Goal: Transaction & Acquisition: Purchase product/service

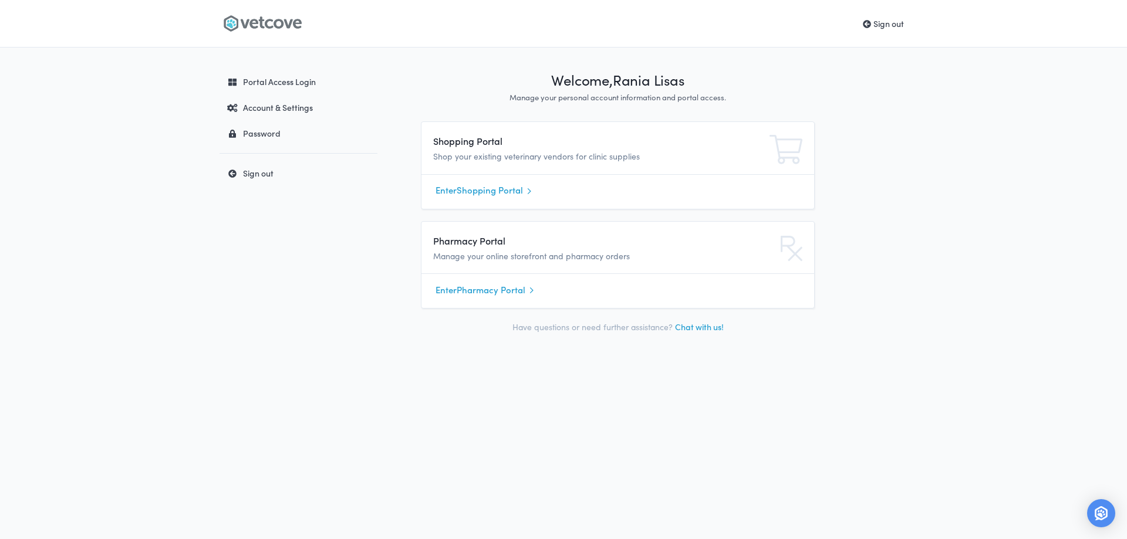
click at [485, 293] on link "Enter Pharmacy Portal" at bounding box center [617, 290] width 364 height 18
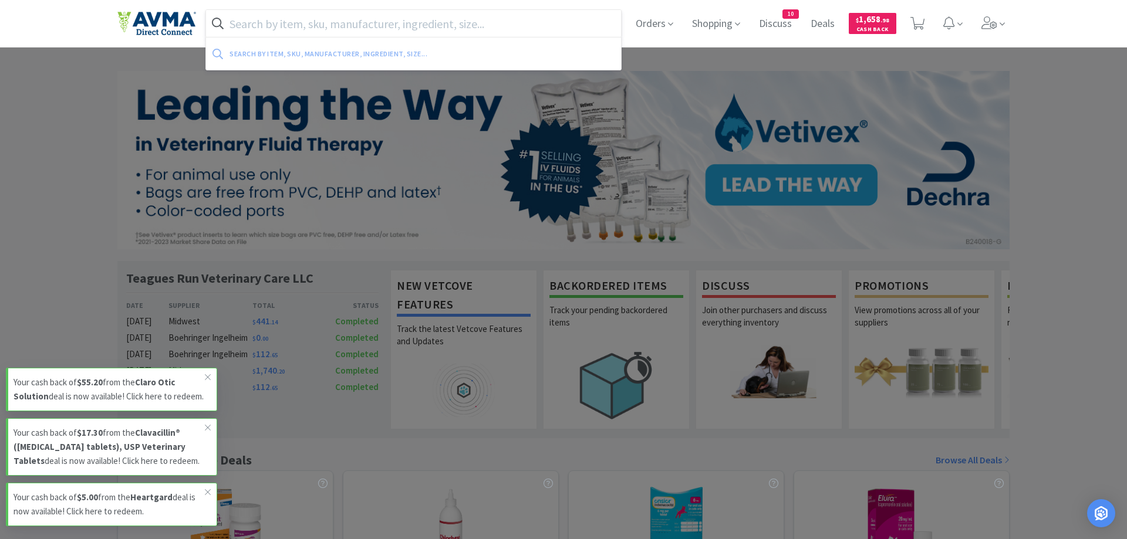
click at [327, 22] on input "text" at bounding box center [413, 23] width 415 height 27
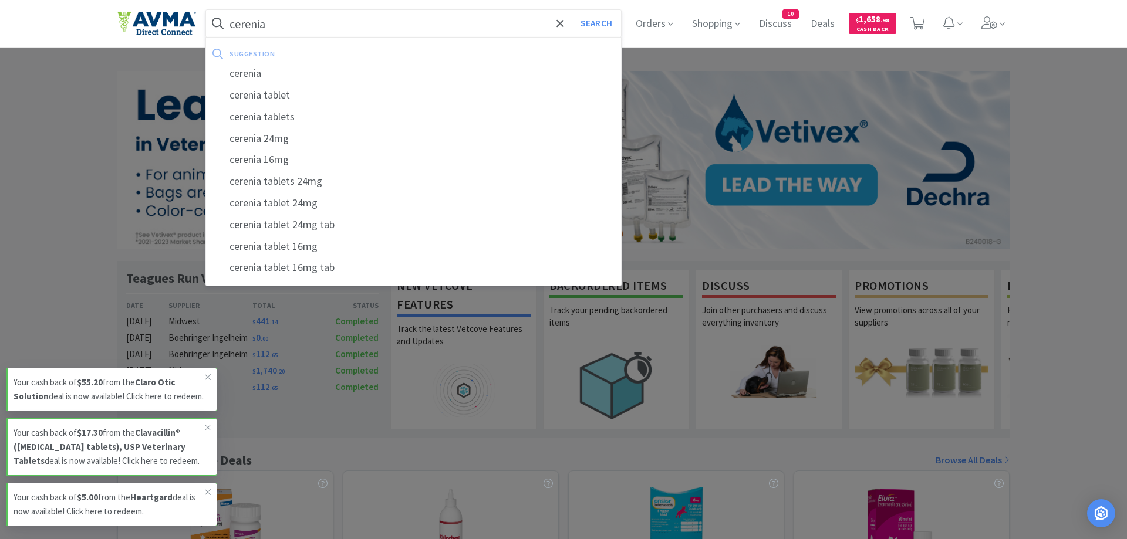
type input "cerenia"
click at [571, 10] on button "Search" at bounding box center [595, 23] width 49 height 27
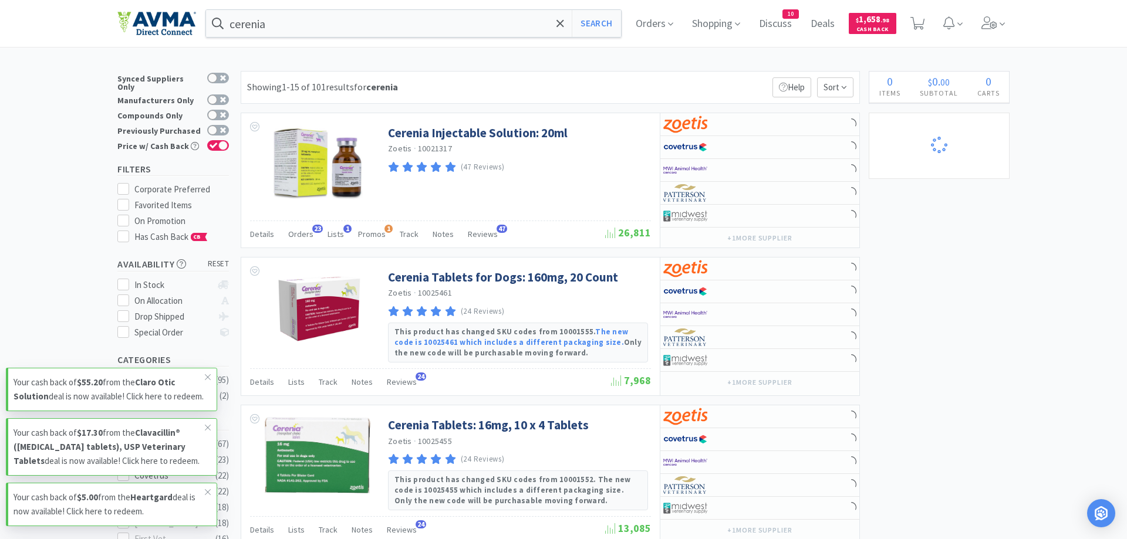
select select "1"
select select "3"
select select "5"
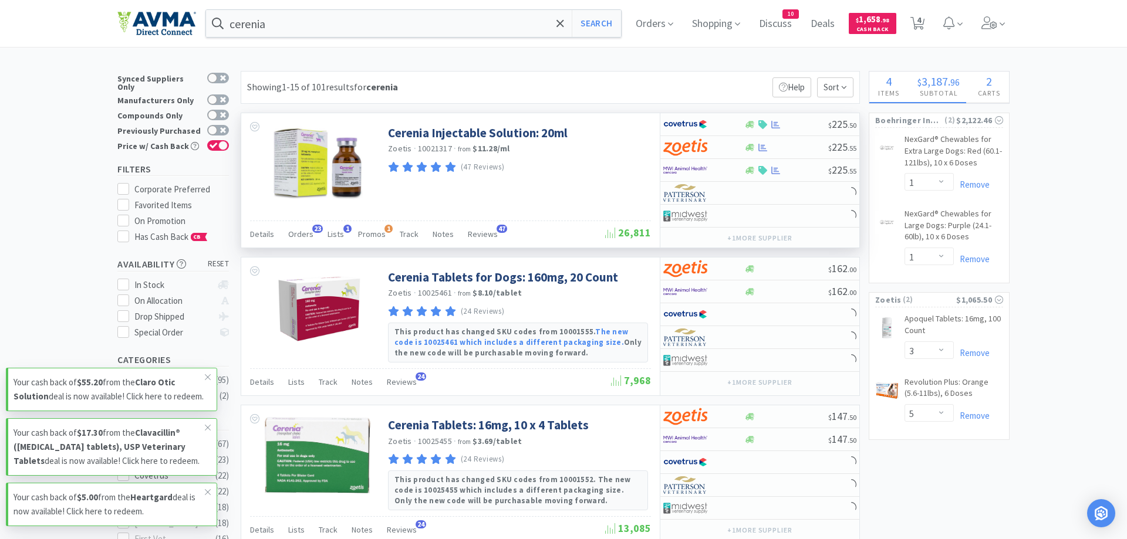
select select "2"
select select "1"
select select "4"
select select "1"
select select "4"
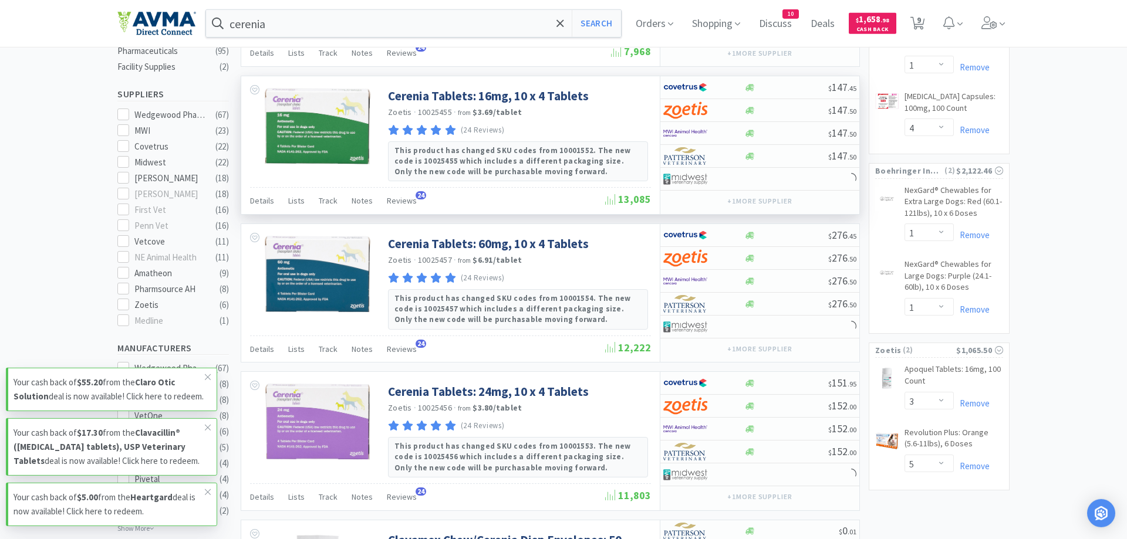
scroll to position [359, 0]
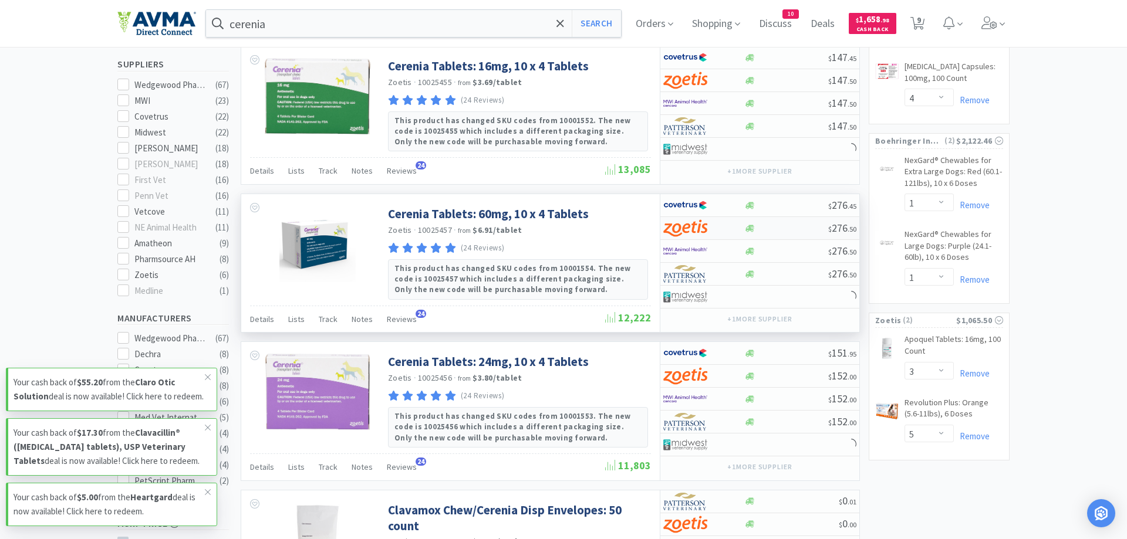
select select "1"
select select "2"
select select "1"
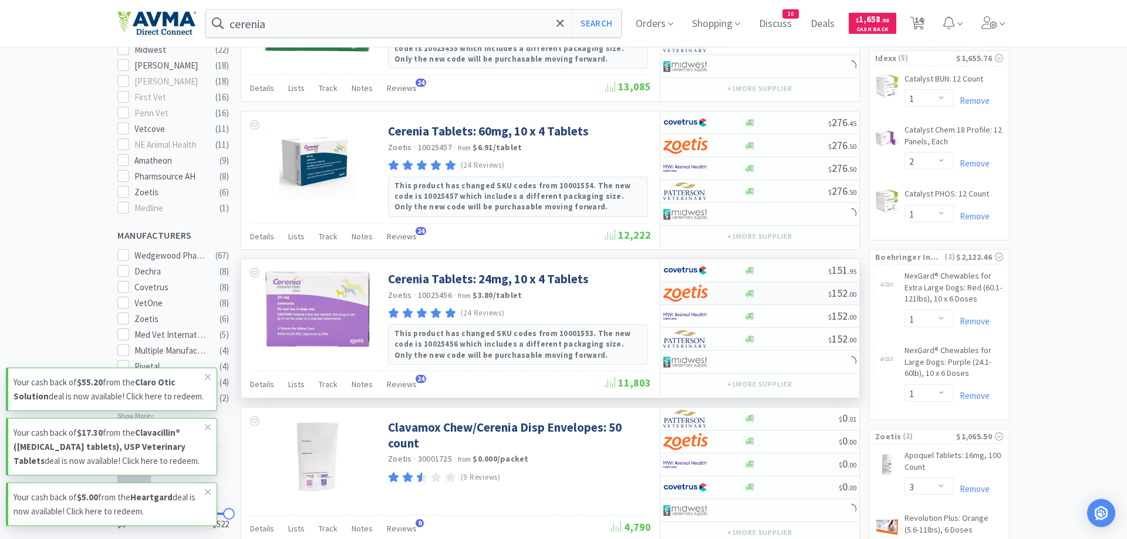
select select "1"
select select "4"
select select "1"
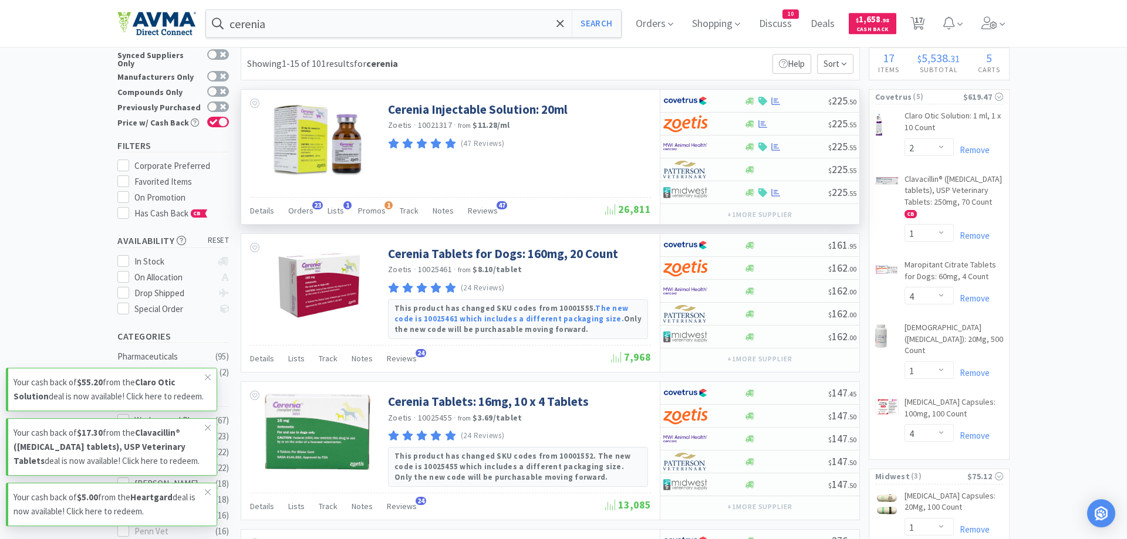
scroll to position [0, 0]
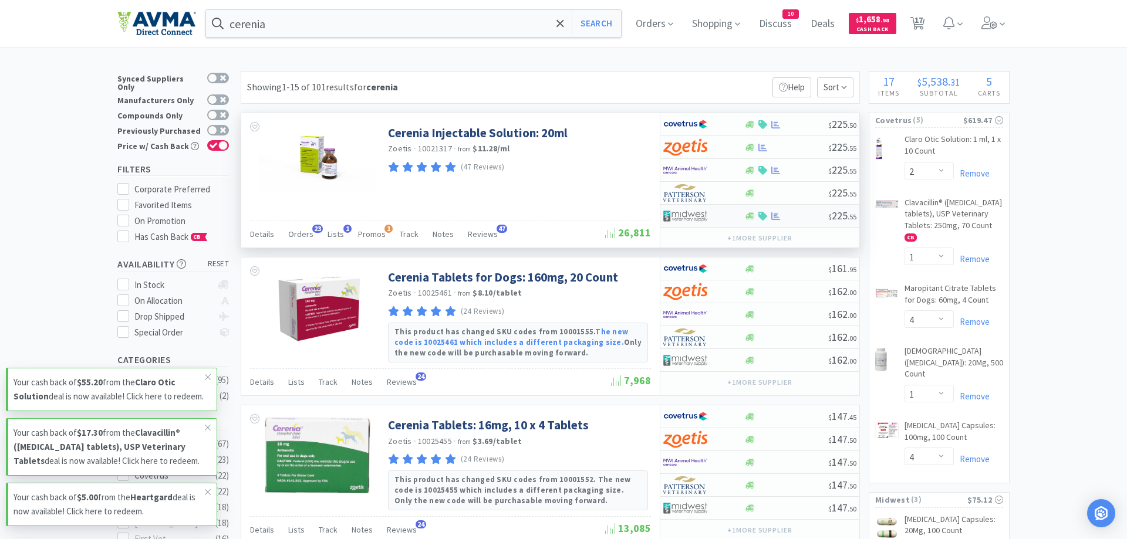
click at [713, 218] on div at bounding box center [695, 216] width 65 height 20
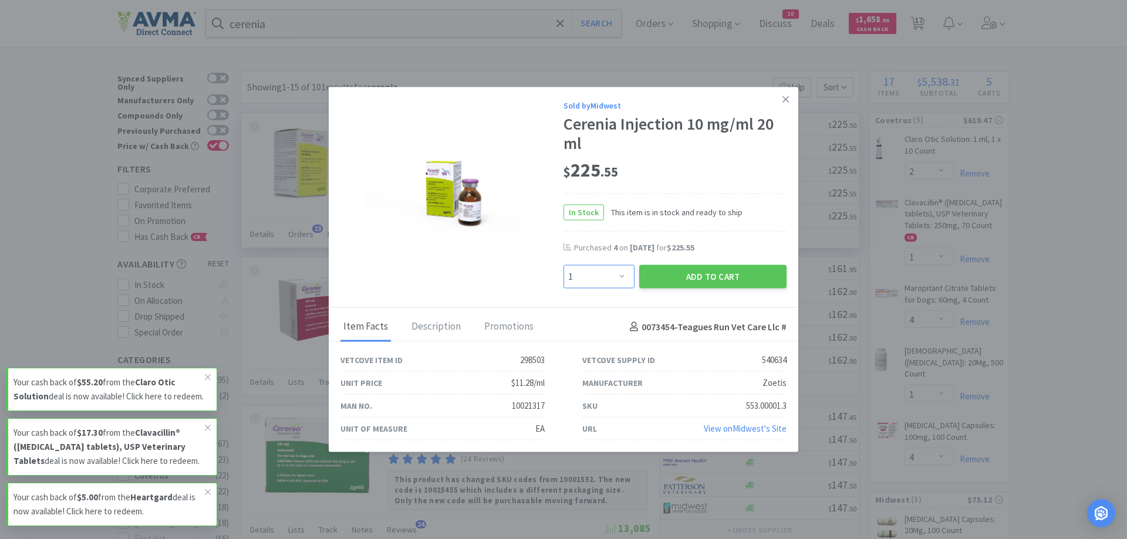
click at [563, 265] on select "Enter Quantity 1 2 3 4 5 6 7 8 9 10 11 12 13 14 15 16 17 18 19 20 Enter Quantity" at bounding box center [598, 276] width 71 height 23
select select "4"
click option "4" at bounding box center [0, 0] width 0 height 0
click at [786, 96] on icon at bounding box center [785, 99] width 6 height 11
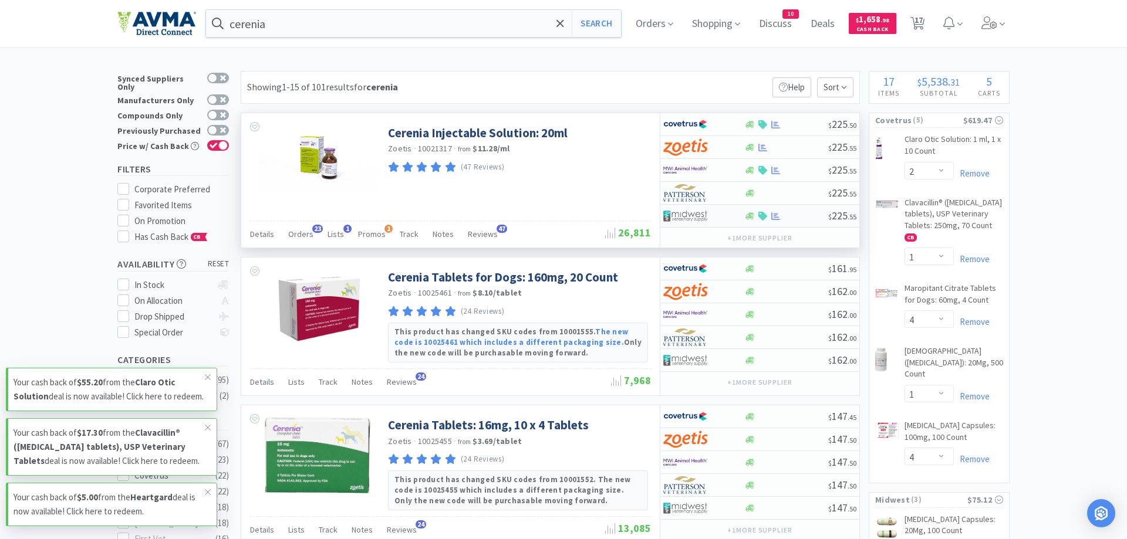
click at [740, 217] on div at bounding box center [703, 216] width 80 height 20
select select "1"
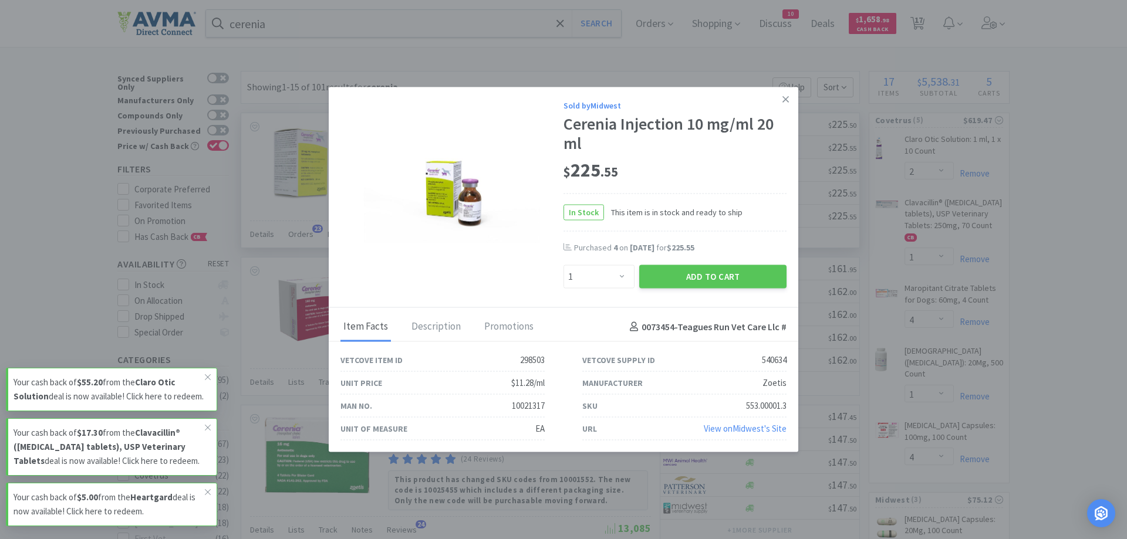
drag, startPoint x: 787, startPoint y: 100, endPoint x: 783, endPoint y: 157, distance: 57.1
click at [787, 100] on icon at bounding box center [785, 99] width 6 height 11
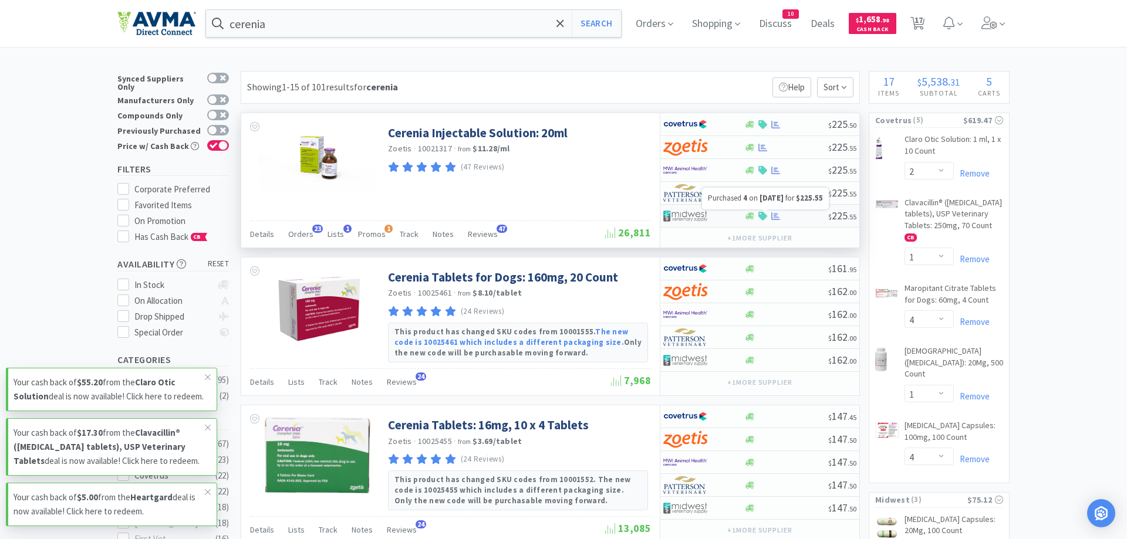
click at [777, 218] on icon at bounding box center [775, 216] width 9 height 9
select select "1"
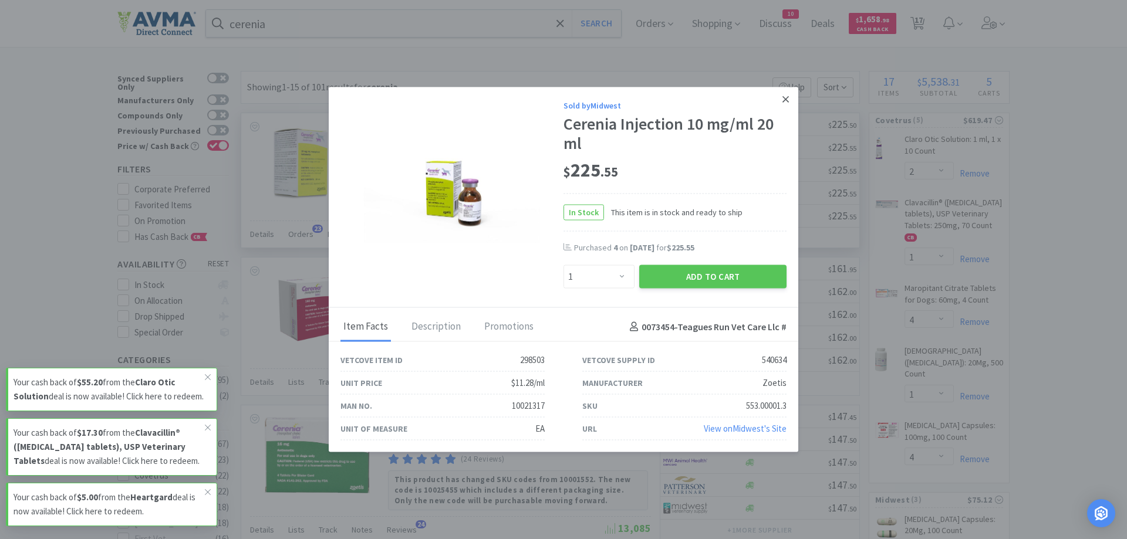
click at [785, 101] on icon at bounding box center [785, 99] width 6 height 11
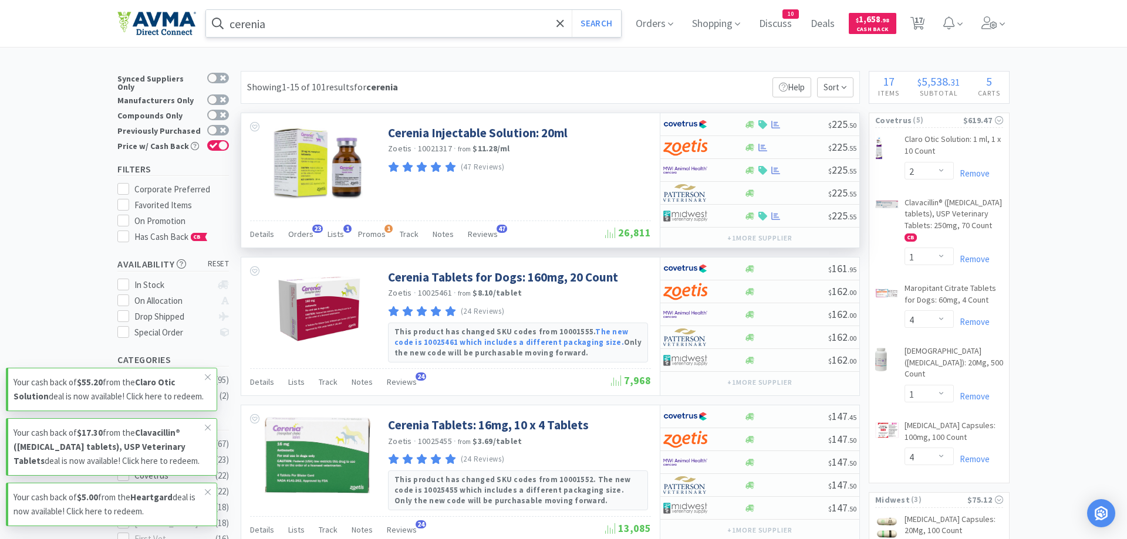
click at [339, 26] on input "cerenia" at bounding box center [413, 23] width 415 height 27
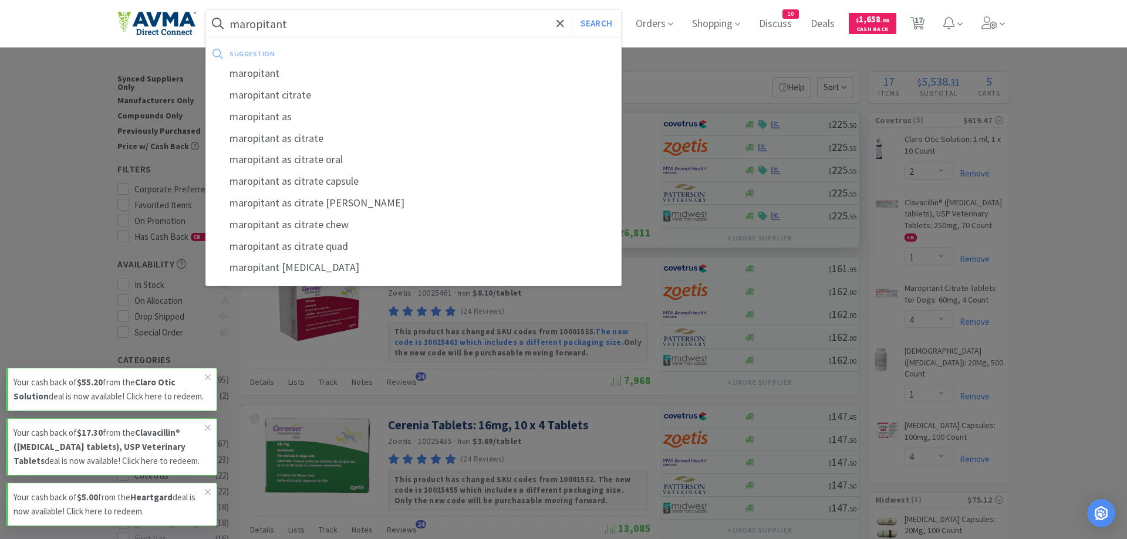
type input "maropitant"
click at [571, 10] on button "Search" at bounding box center [595, 23] width 49 height 27
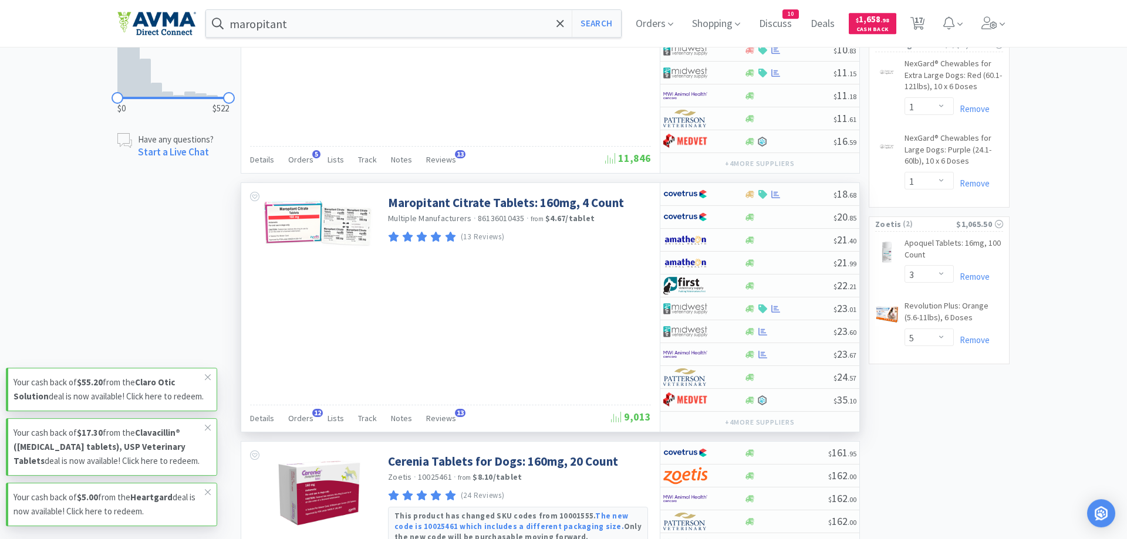
scroll to position [898, 0]
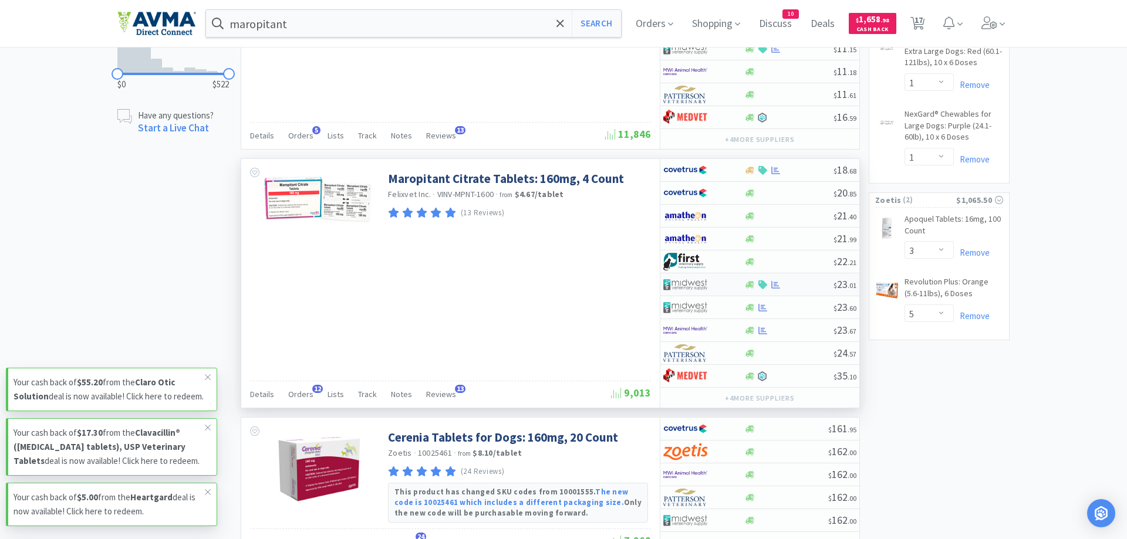
click at [748, 290] on div "$ 23 . 01" at bounding box center [759, 284] width 199 height 23
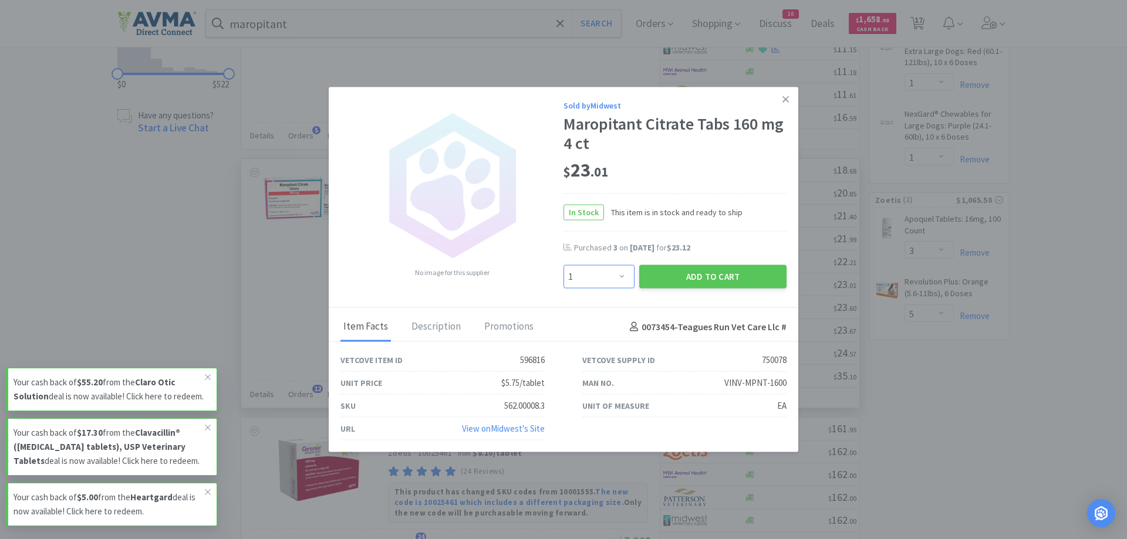
click at [563, 265] on select "Enter Quantity 1 2 3 4 5 6 7 8 9 10 11 12 13 14 15 16 17 18 19 20 Enter Quantity" at bounding box center [598, 276] width 71 height 23
select select "2"
click option "2" at bounding box center [0, 0] width 0 height 0
click at [688, 275] on button "Add to Cart" at bounding box center [712, 276] width 147 height 23
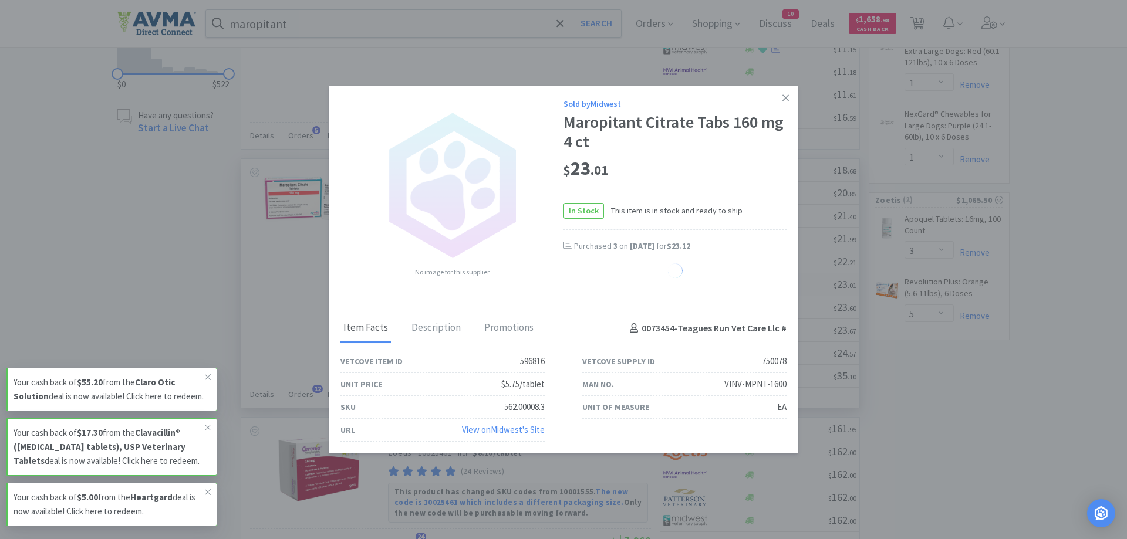
select select "2"
select select "1"
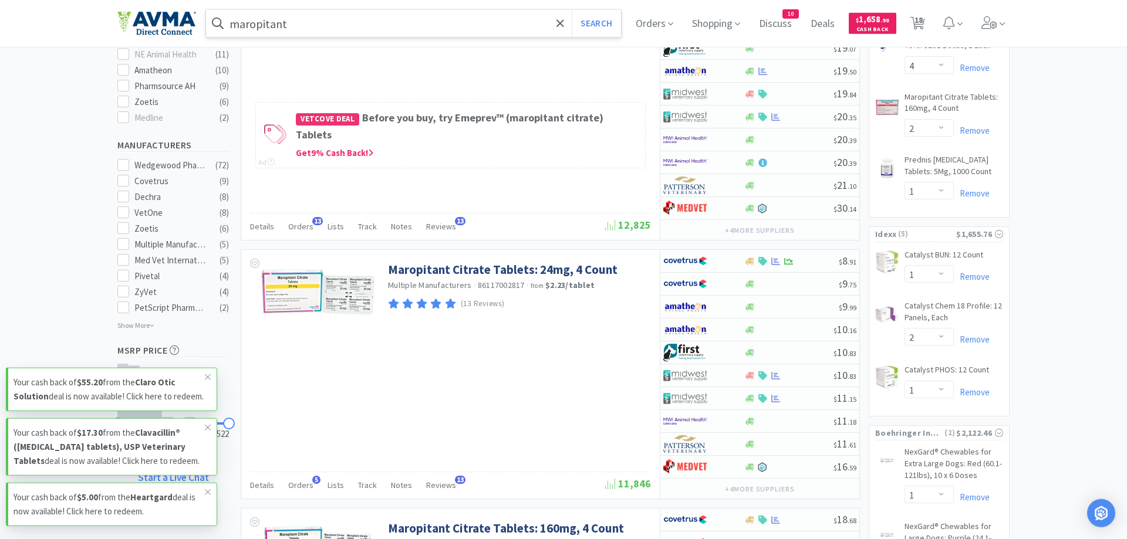
scroll to position [539, 0]
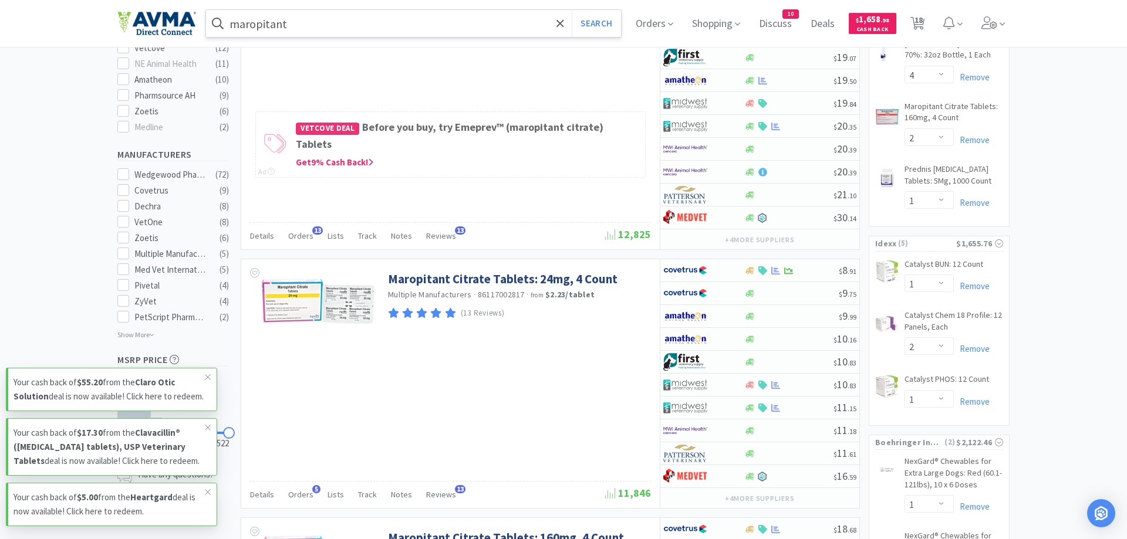
click at [289, 28] on input "maropitant" at bounding box center [413, 23] width 415 height 27
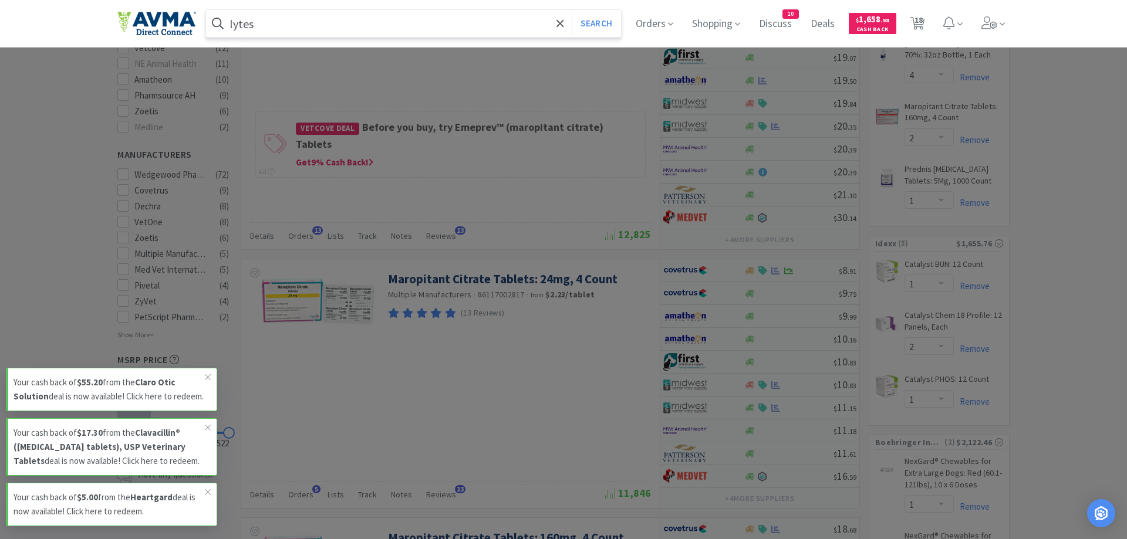
type input "lytes"
click at [571, 10] on button "Search" at bounding box center [595, 23] width 49 height 27
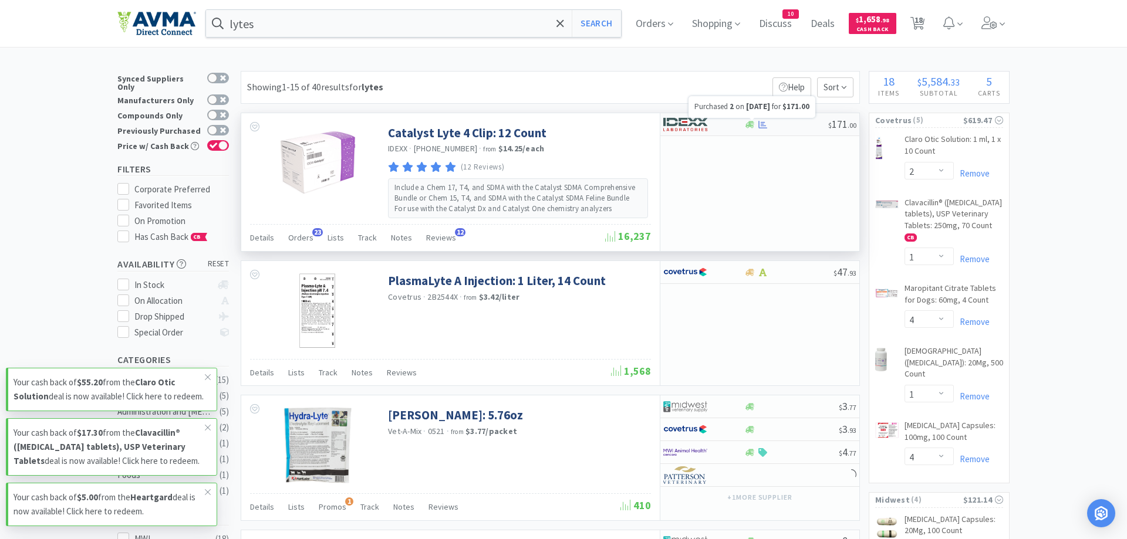
click at [762, 124] on icon at bounding box center [762, 124] width 9 height 8
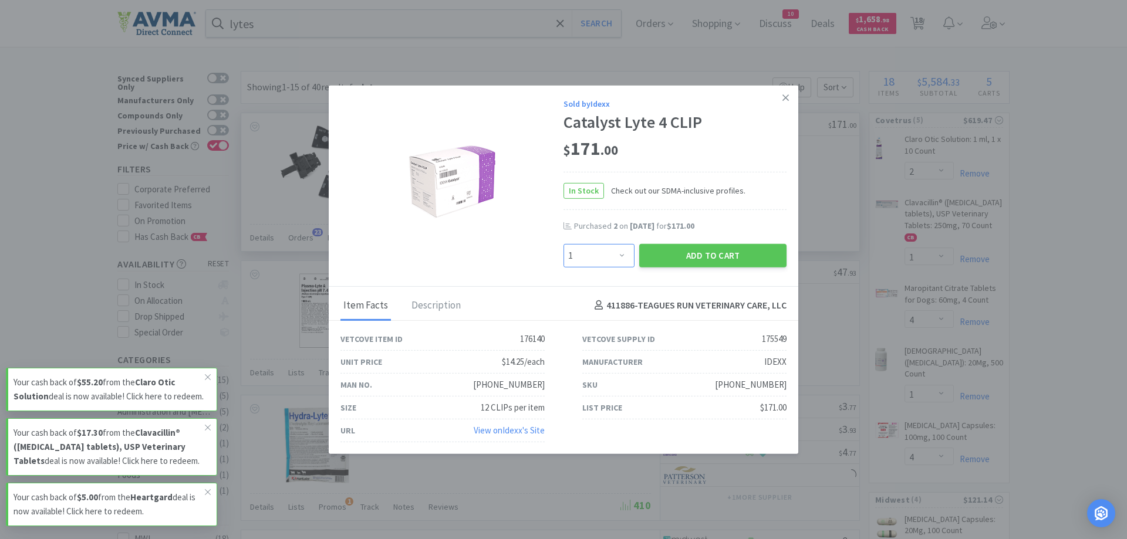
click at [563, 243] on select "Enter Quantity 1 2 3 4 5 6 7 8 9 10 11 12 13 14 15 16 17 18 19 20 Enter Quantity" at bounding box center [598, 254] width 71 height 23
select select "4"
click option "4" at bounding box center [0, 0] width 0 height 0
click at [675, 259] on button "Add to Cart" at bounding box center [712, 254] width 147 height 23
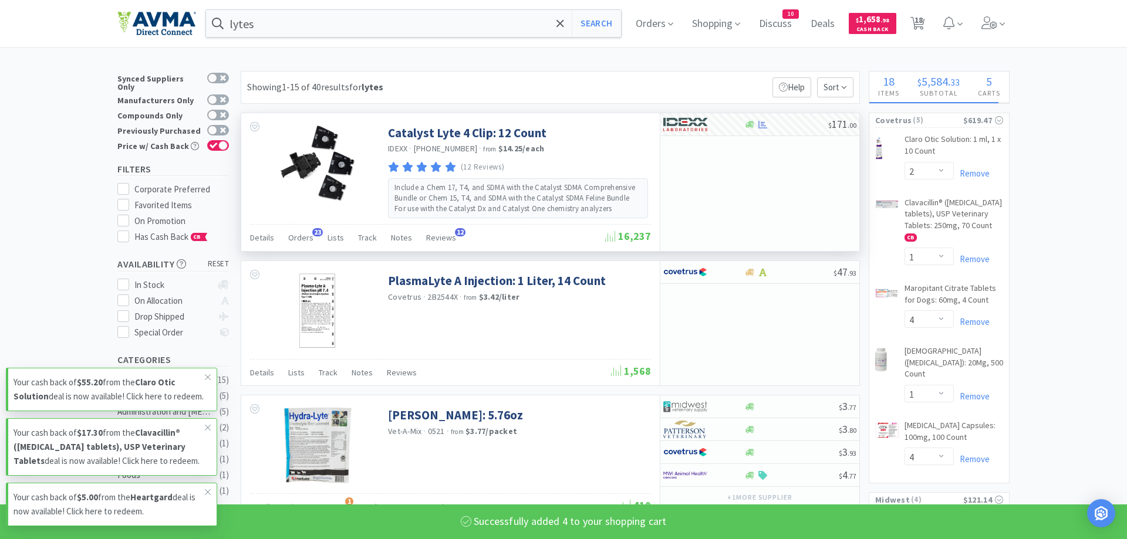
select select "4"
select select "1"
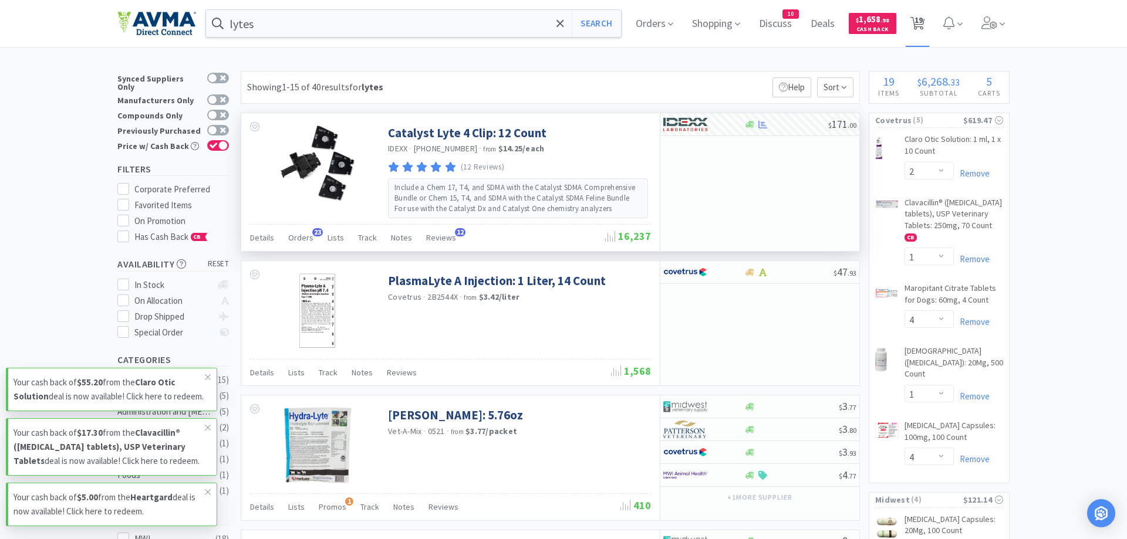
click at [919, 22] on span "19" at bounding box center [918, 19] width 8 height 47
select select "1"
select select "3"
select select "5"
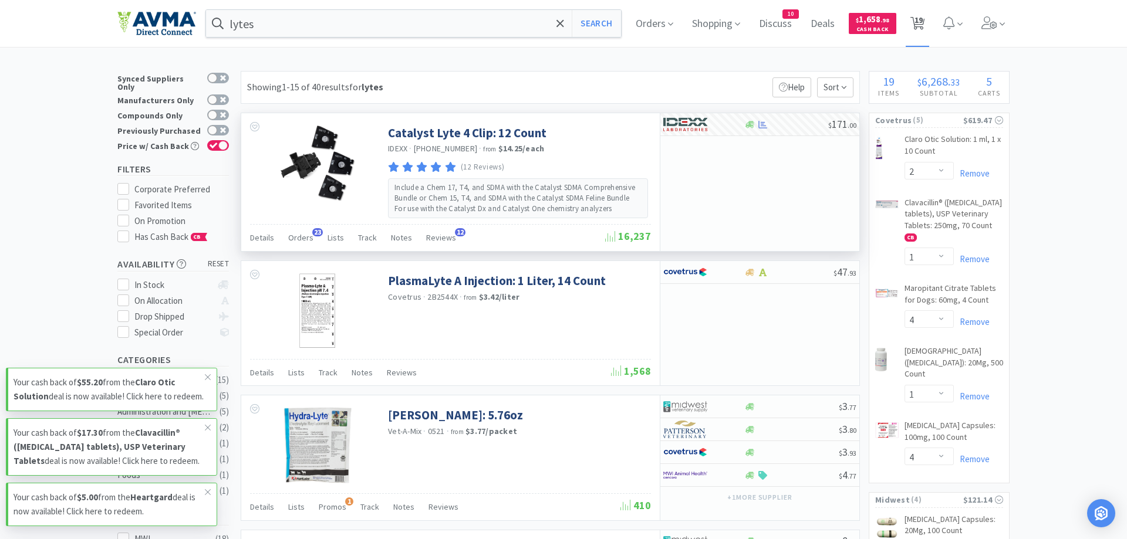
select select "1"
select select "2"
select select "4"
select select "1"
select select "2"
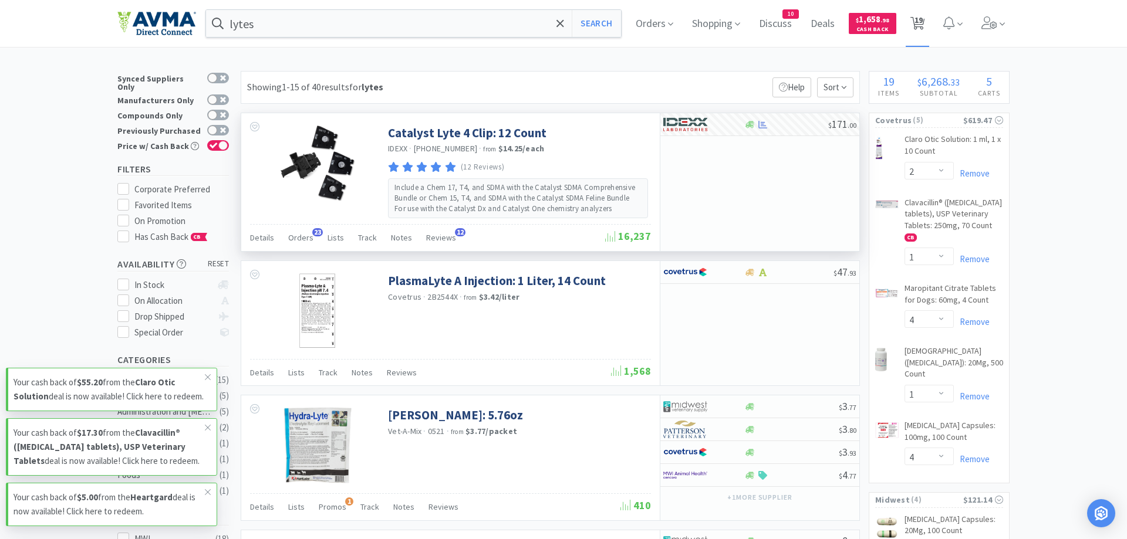
select select "1"
select select "4"
select select "1"
select select "4"
select select "1"
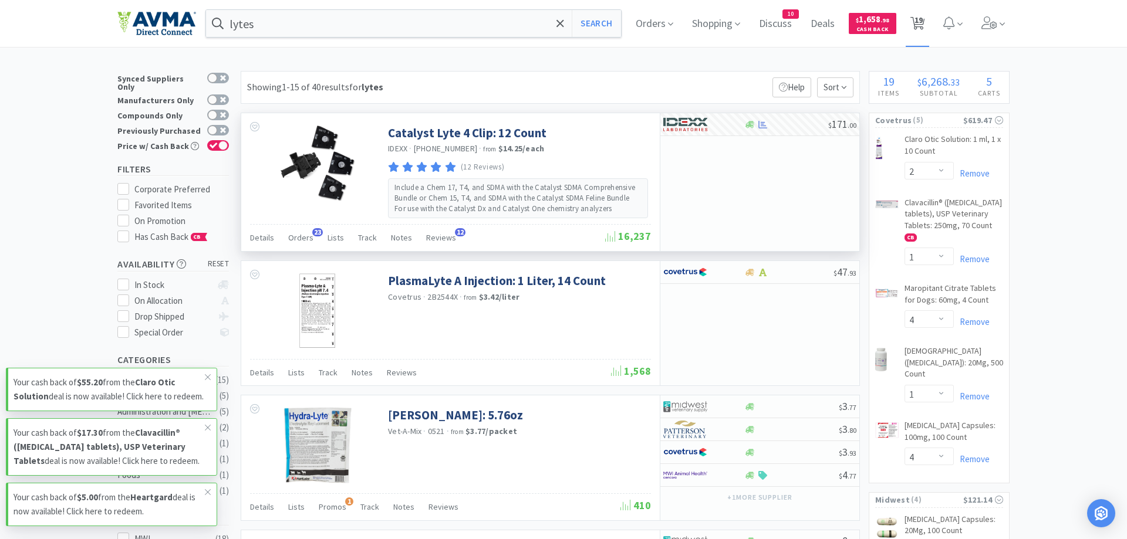
select select "4"
select select "2"
select select "1"
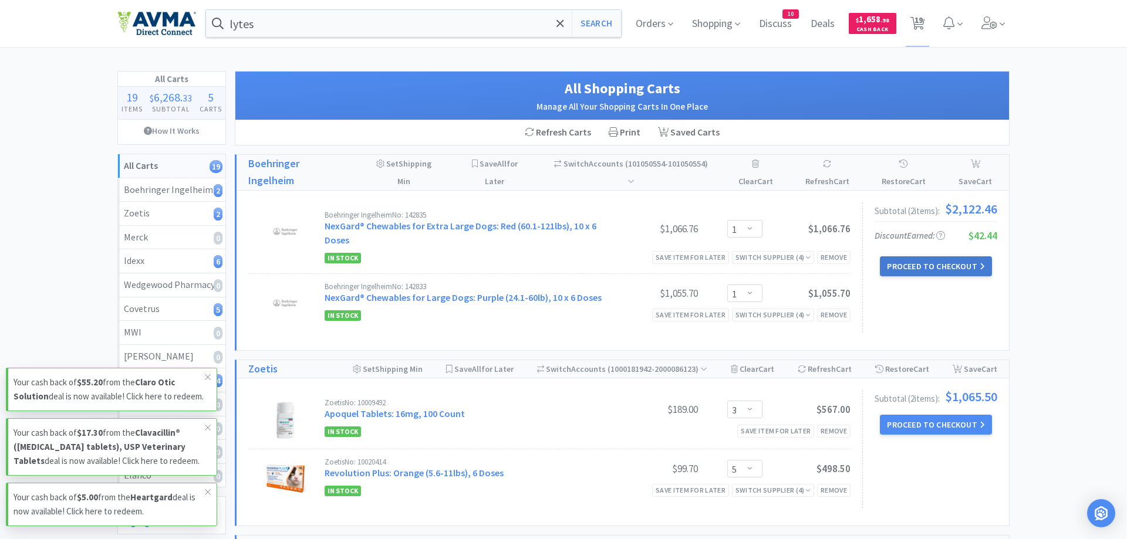
click at [918, 263] on button "Proceed to Checkout" at bounding box center [934, 266] width 111 height 20
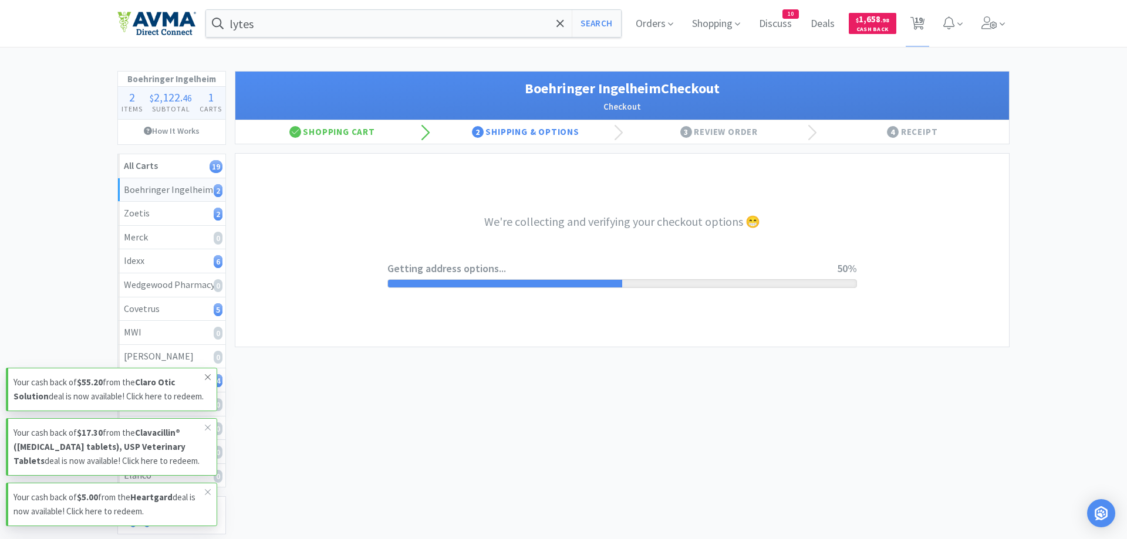
select select "invoice"
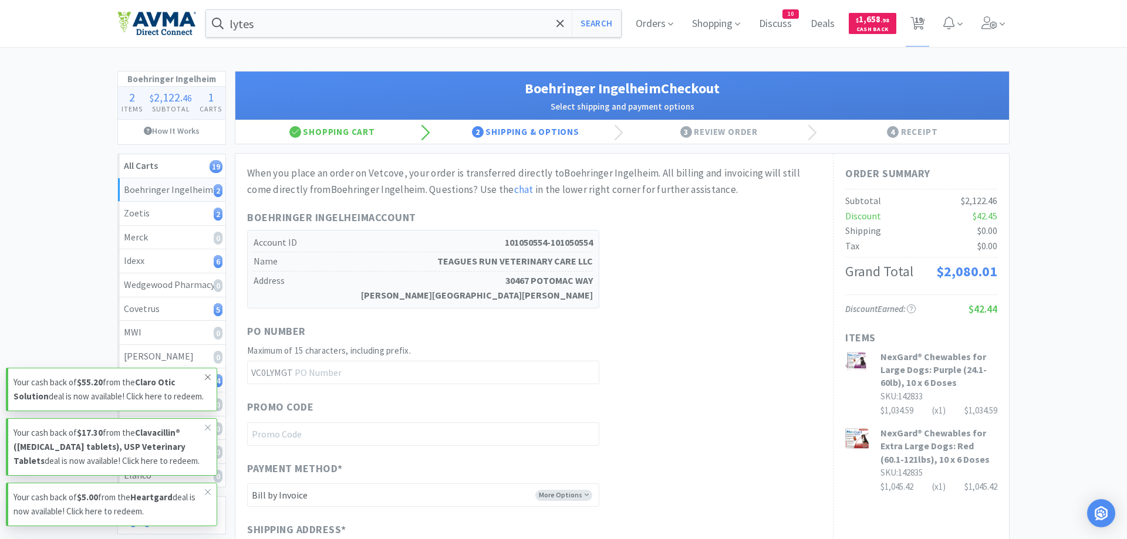
click at [208, 373] on icon at bounding box center [207, 377] width 7 height 9
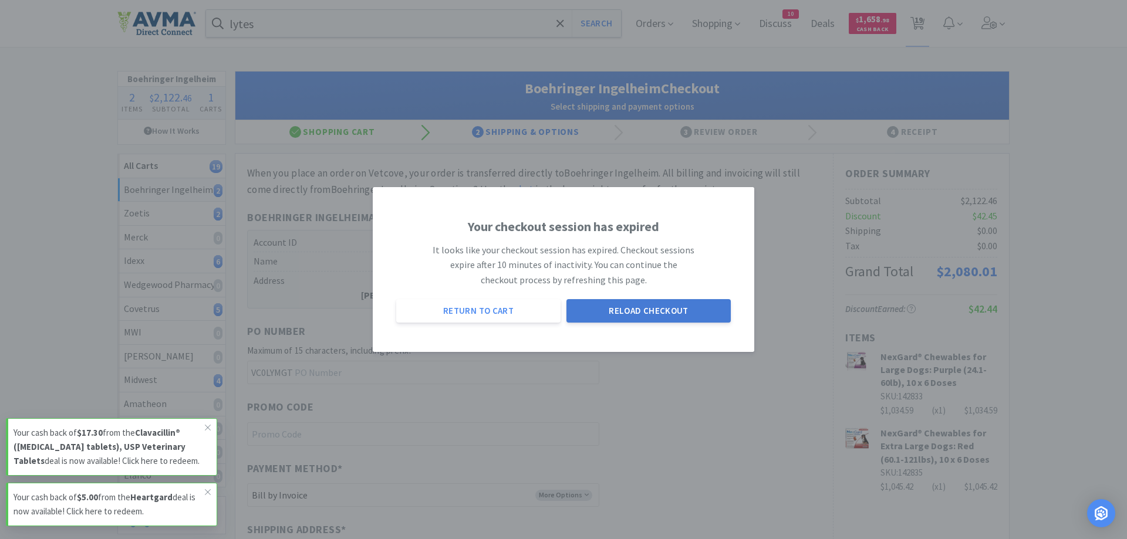
click at [651, 313] on button "Reload Checkout" at bounding box center [648, 310] width 164 height 23
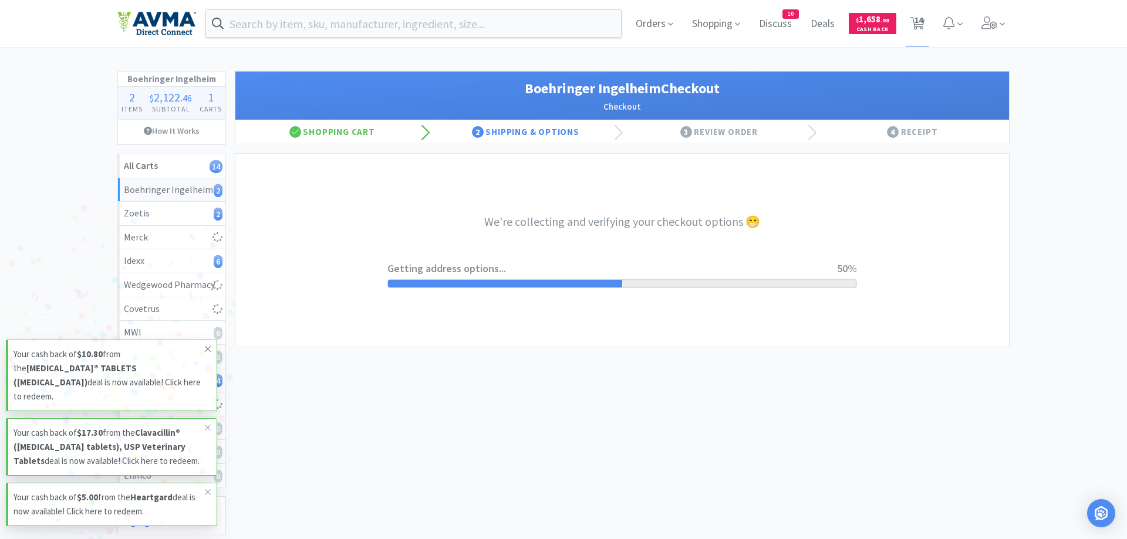
click at [210, 347] on icon at bounding box center [207, 348] width 7 height 9
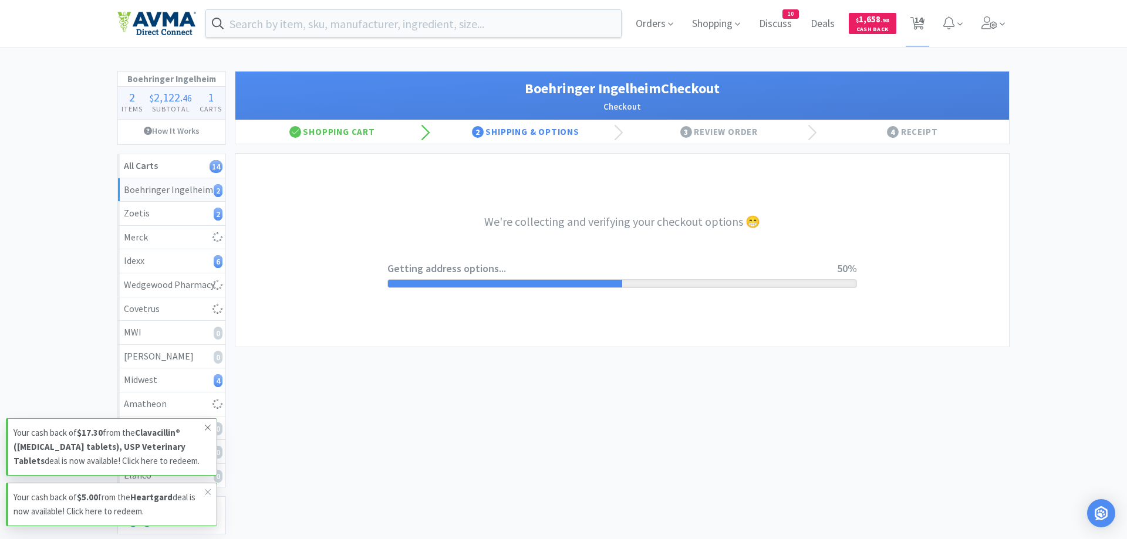
drag, startPoint x: 210, startPoint y: 411, endPoint x: 208, endPoint y: 419, distance: 8.0
click at [209, 423] on icon at bounding box center [207, 427] width 7 height 9
select select "invoice"
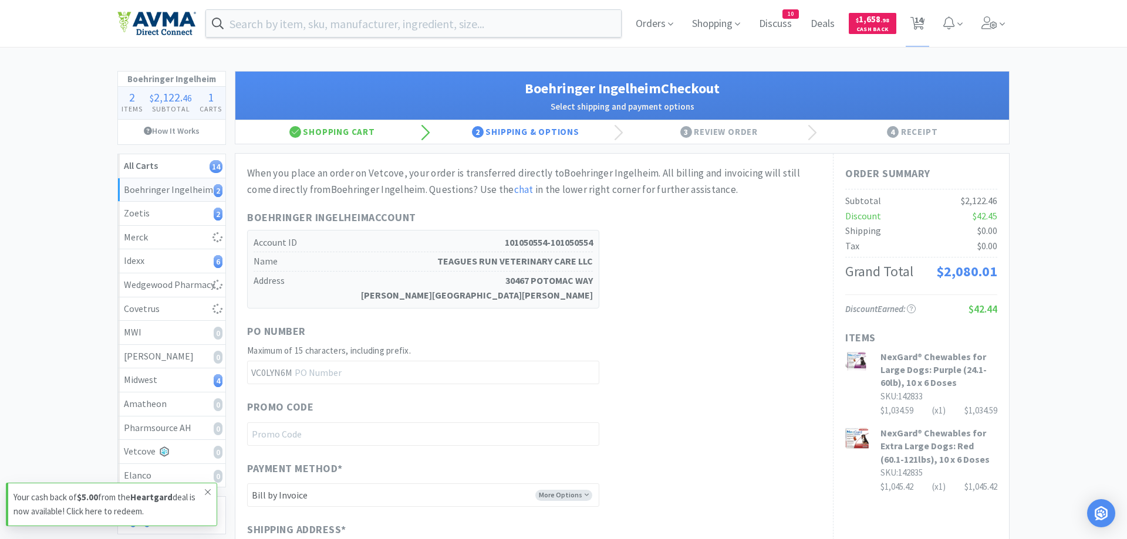
drag, startPoint x: 207, startPoint y: 491, endPoint x: 207, endPoint y: 484, distance: 7.0
click at [207, 490] on icon at bounding box center [207, 492] width 7 height 9
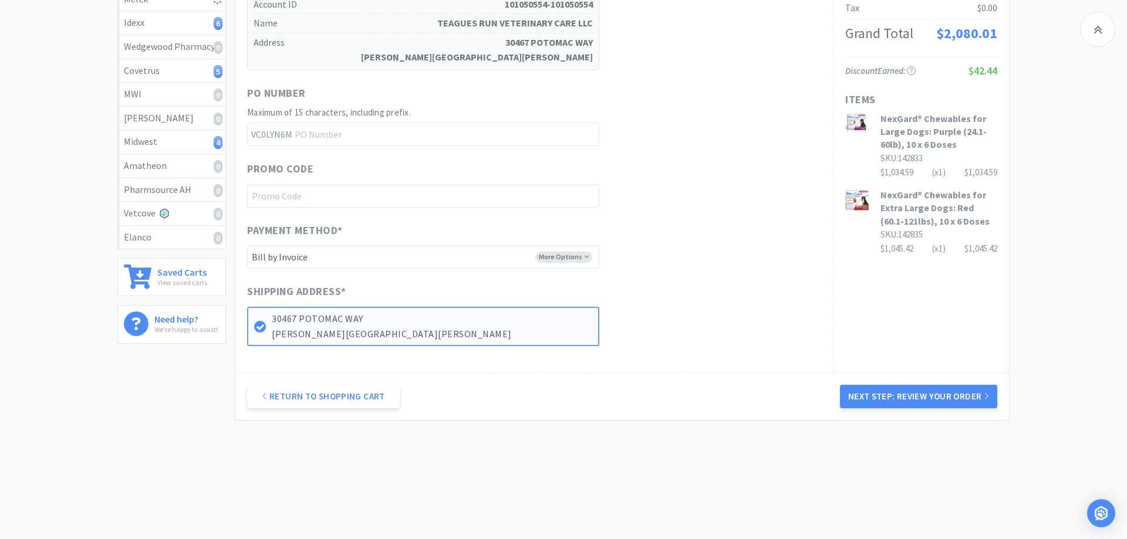
scroll to position [240, 0]
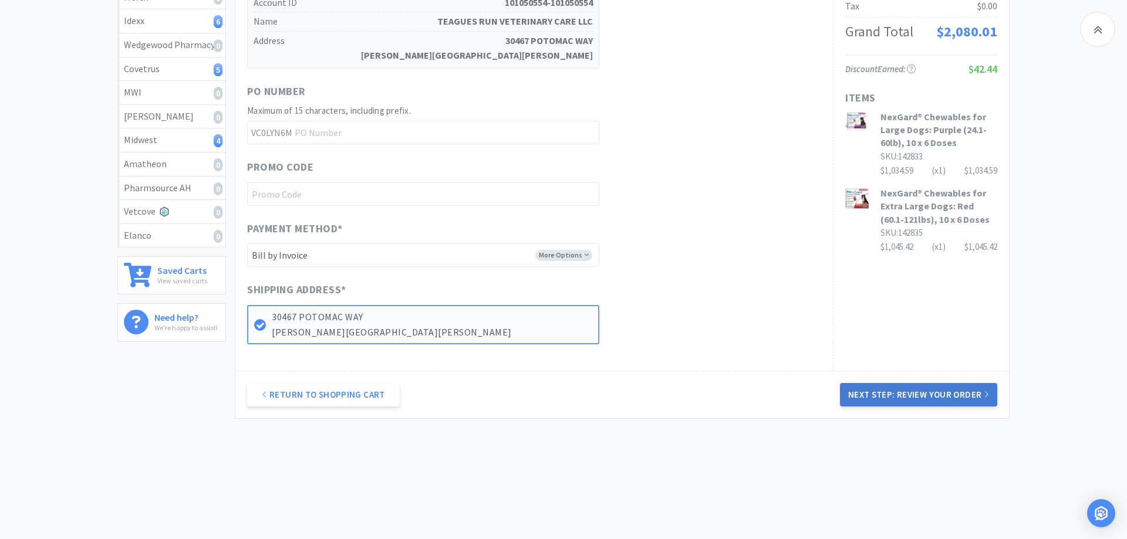
click at [912, 400] on button "Next Step: Review Your Order" at bounding box center [918, 394] width 157 height 23
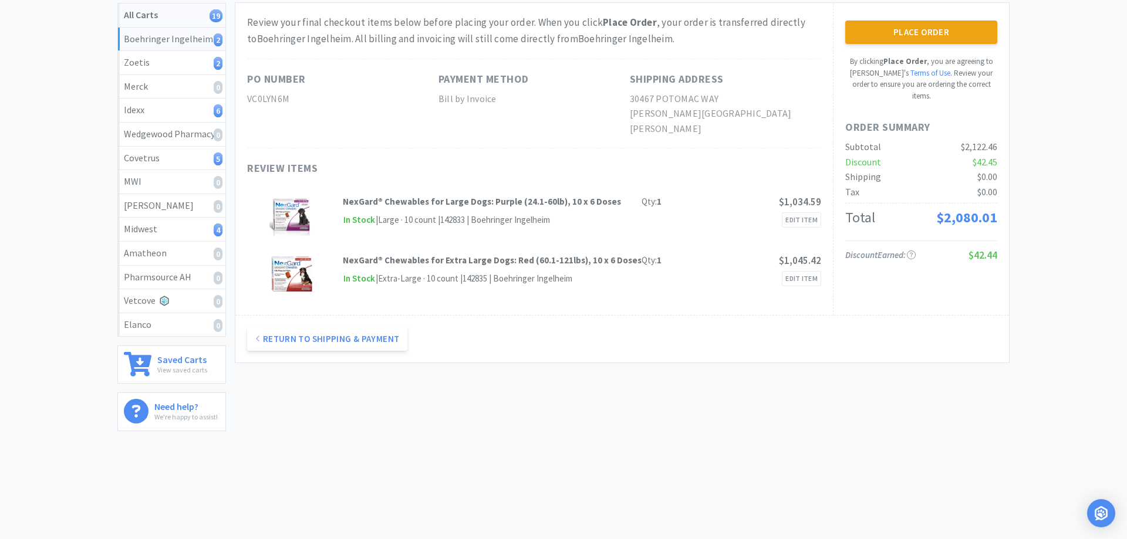
scroll to position [0, 0]
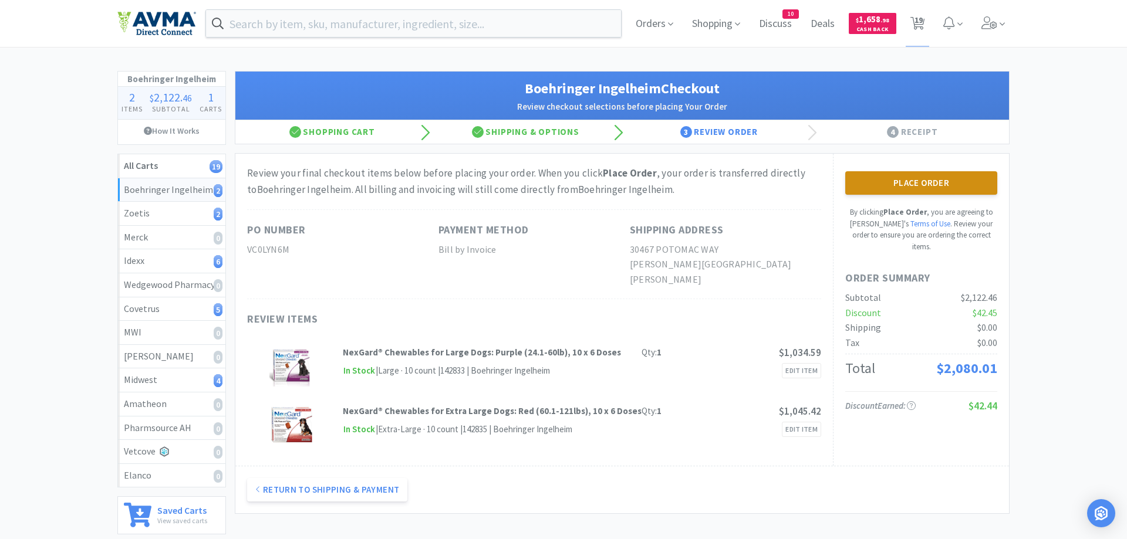
click at [933, 184] on button "Place Order" at bounding box center [921, 182] width 152 height 23
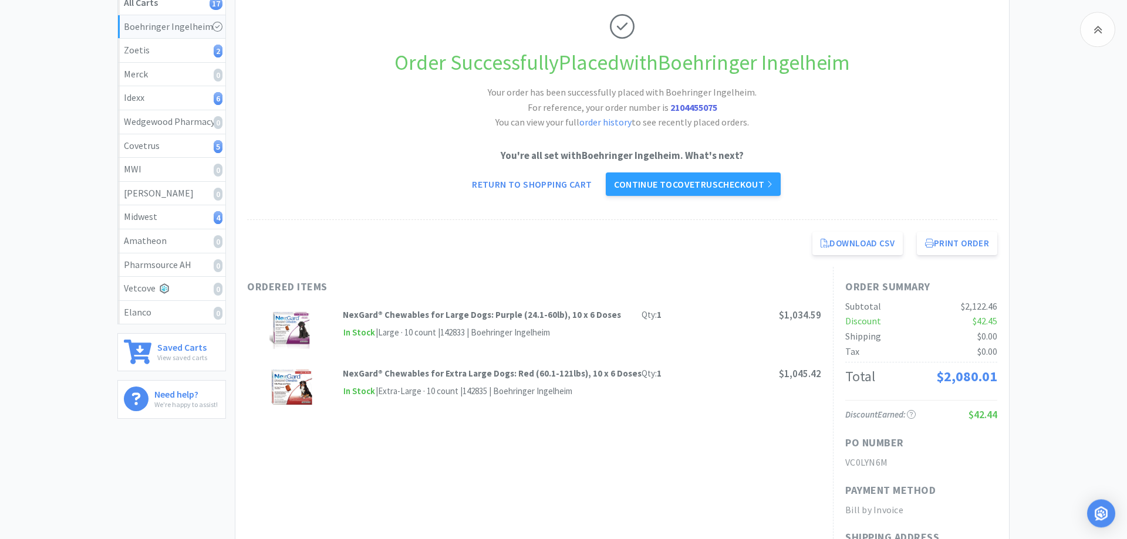
scroll to position [180, 0]
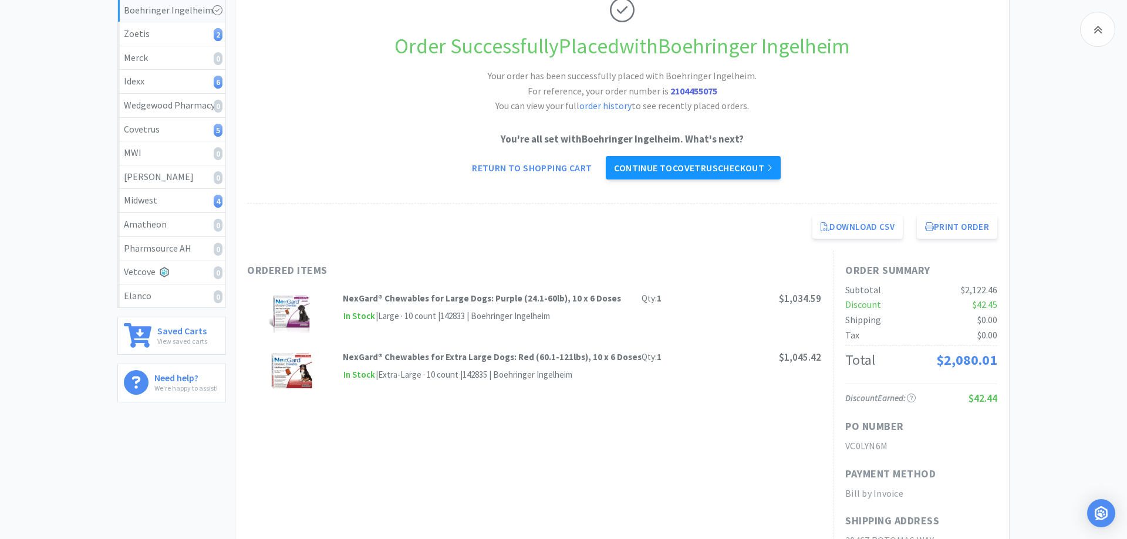
click at [674, 169] on link "Continue to Covetrus checkout" at bounding box center [692, 167] width 174 height 23
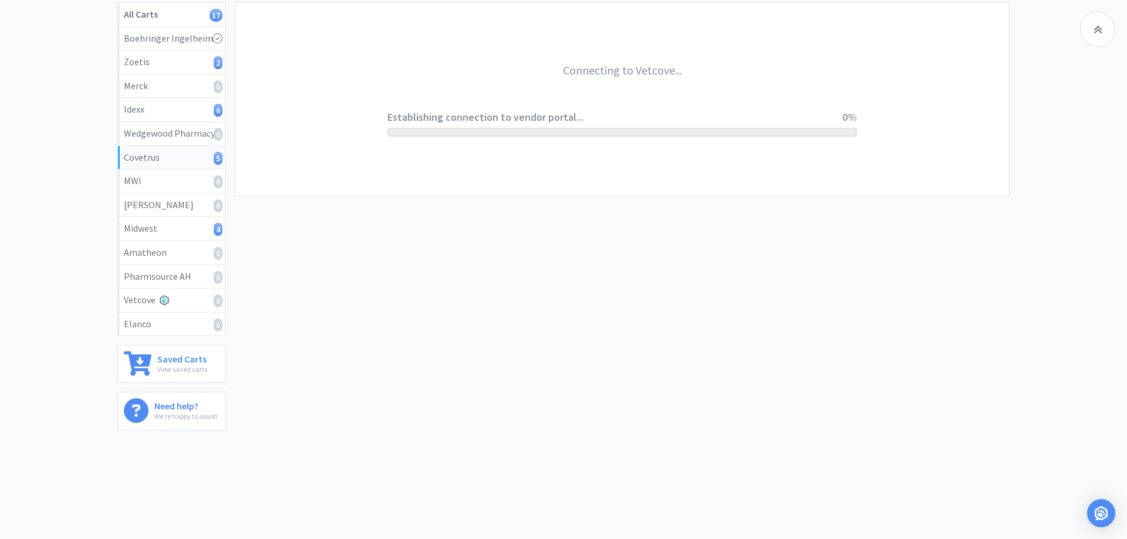
scroll to position [151, 0]
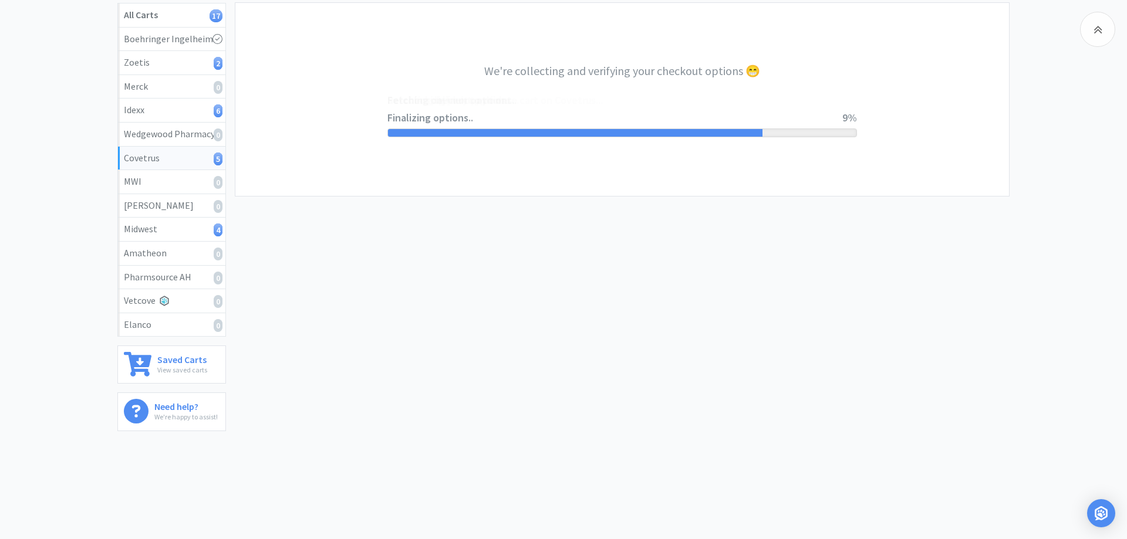
select select "ACCOUNT"
select select "cvt-standard-net"
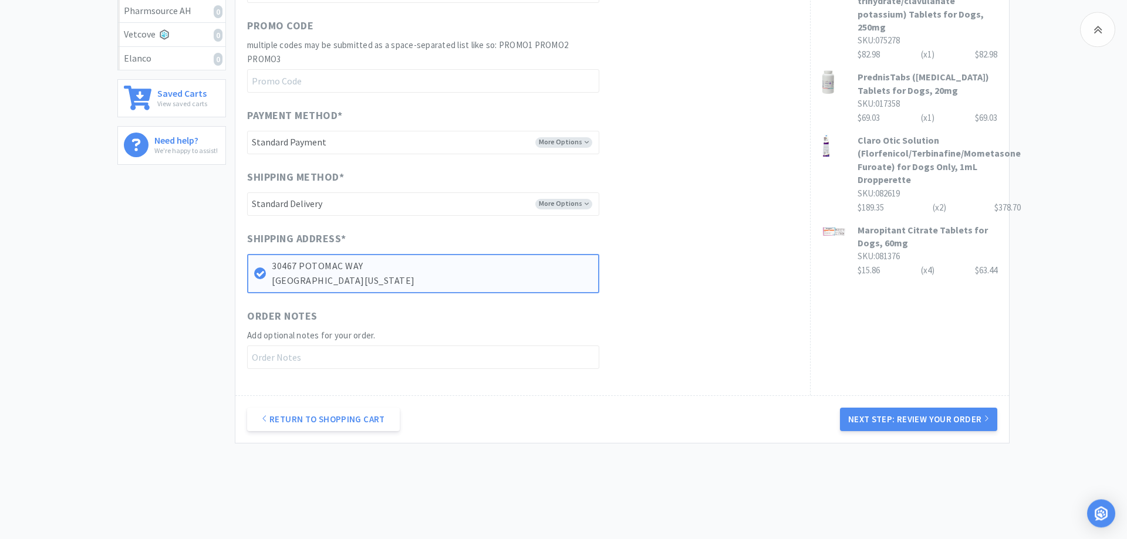
scroll to position [419, 0]
click at [891, 418] on button "Next Step: Review Your Order" at bounding box center [918, 417] width 157 height 23
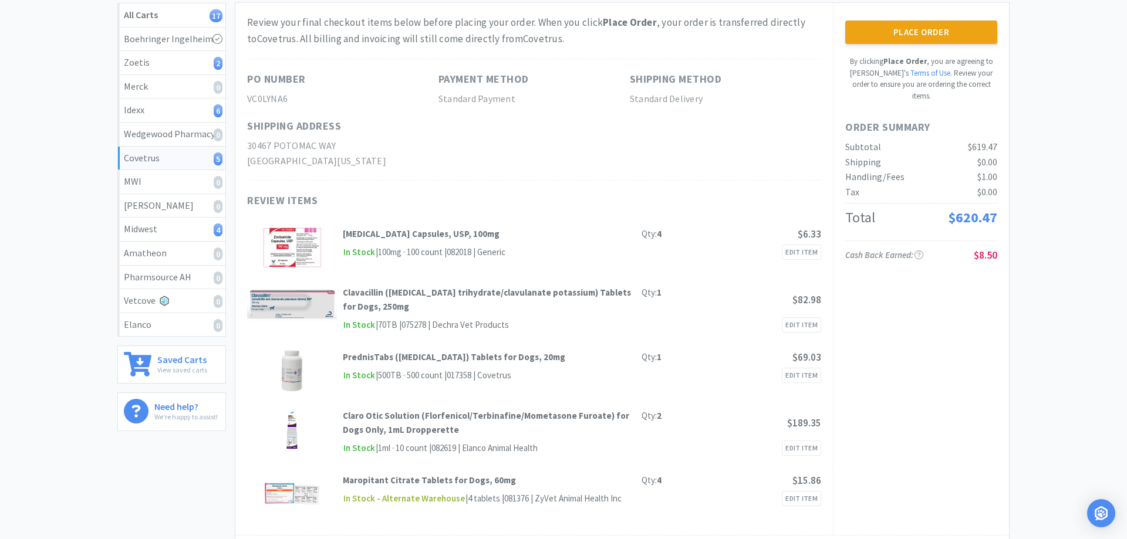
scroll to position [0, 0]
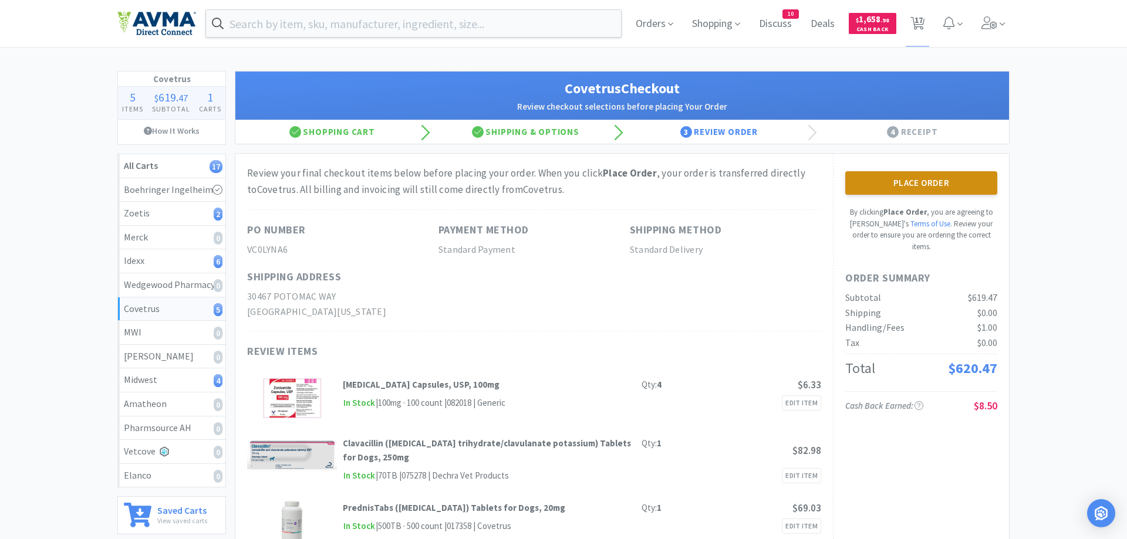
click at [905, 177] on button "Place Order" at bounding box center [921, 182] width 152 height 23
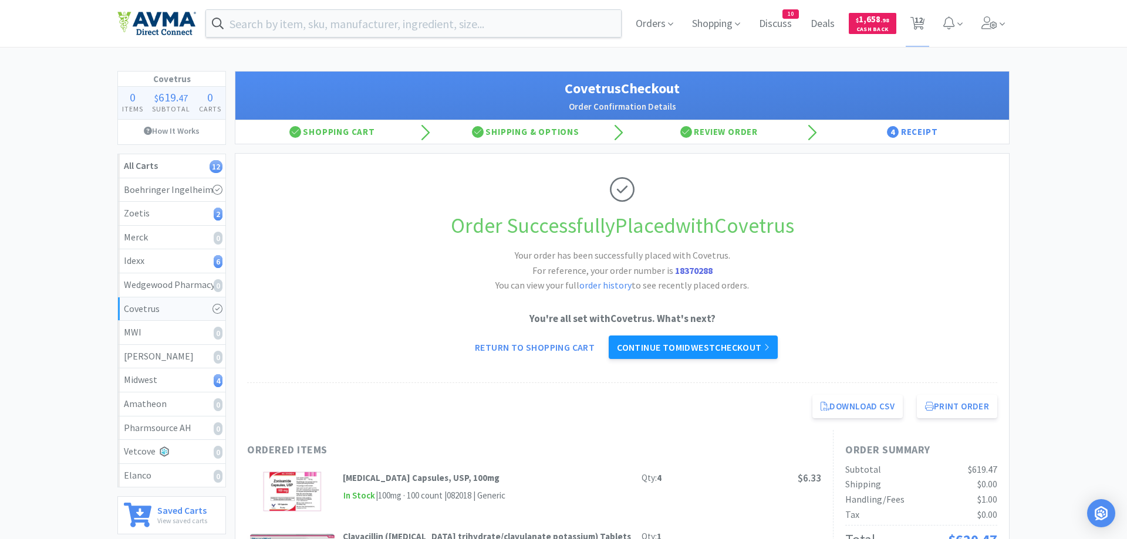
click at [719, 346] on link "Continue to Midwest checkout" at bounding box center [692, 347] width 169 height 23
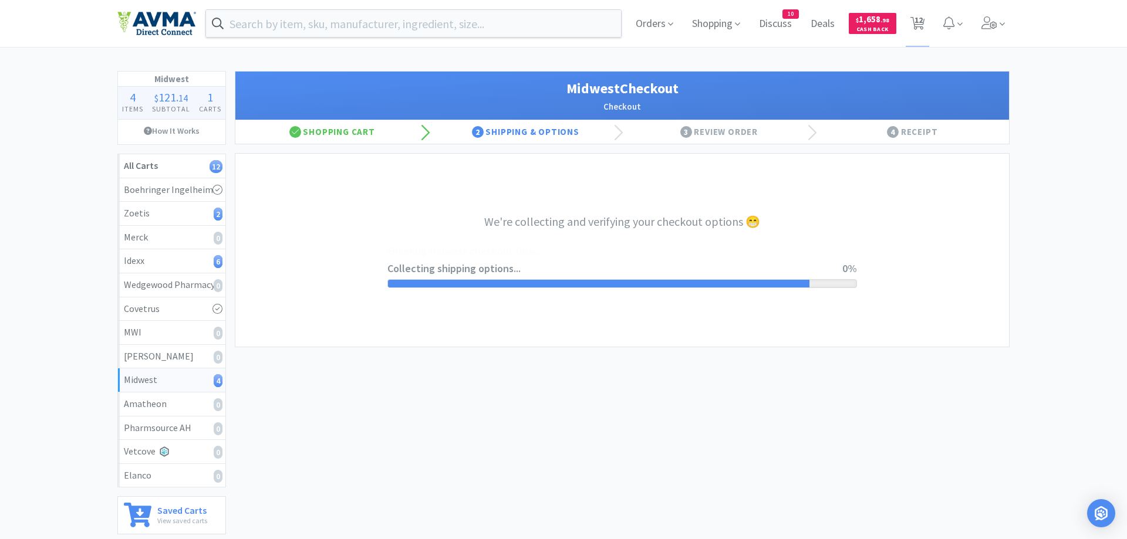
select select "0"
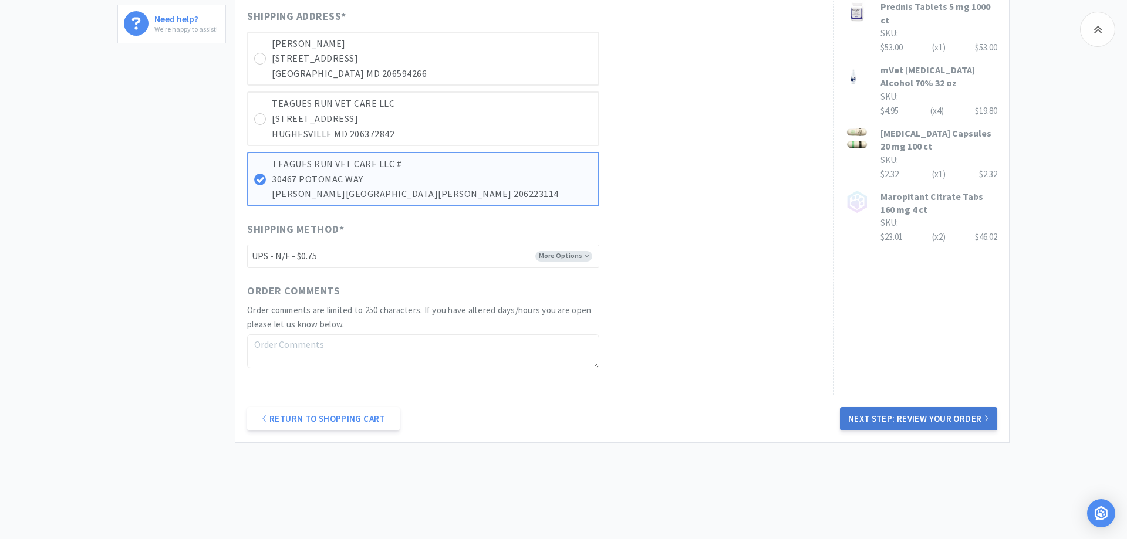
click at [926, 416] on button "Next Step: Review Your Order" at bounding box center [918, 418] width 157 height 23
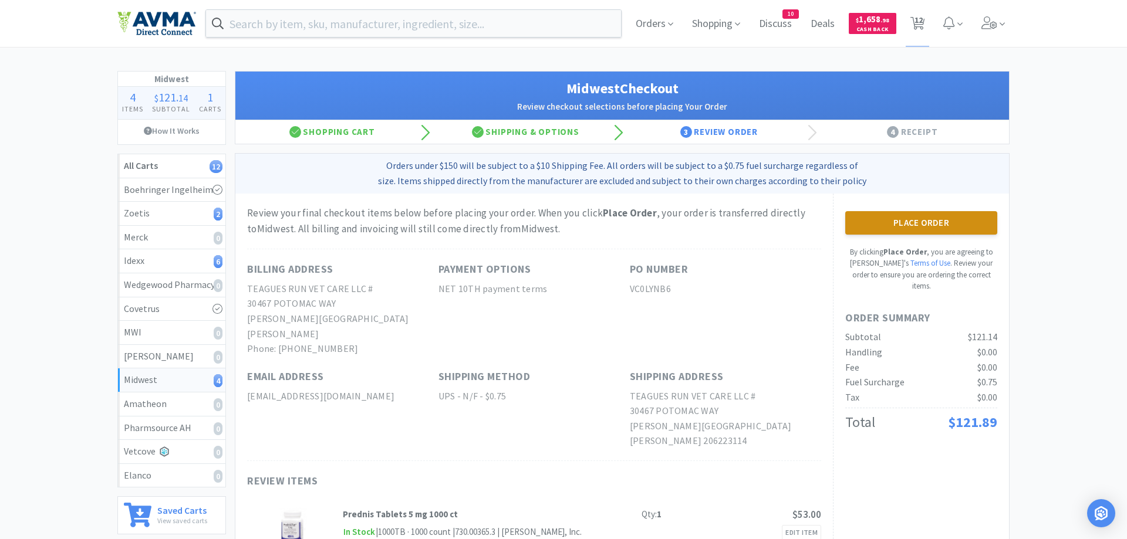
click at [953, 234] on div "Place Order By clicking Place Order , you are agreeing to Vetcove's Terms of Us…" at bounding box center [921, 251] width 152 height 81
click at [954, 224] on button "Place Order" at bounding box center [921, 222] width 152 height 23
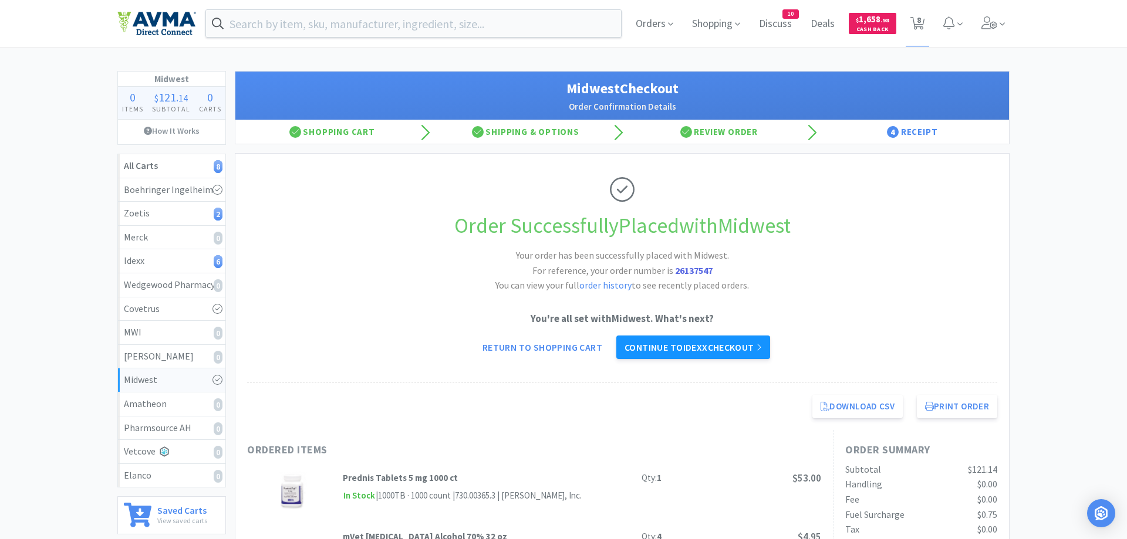
drag, startPoint x: 690, startPoint y: 350, endPoint x: 696, endPoint y: 361, distance: 12.9
click at [690, 350] on link "Continue to Idexx checkout" at bounding box center [693, 347] width 154 height 23
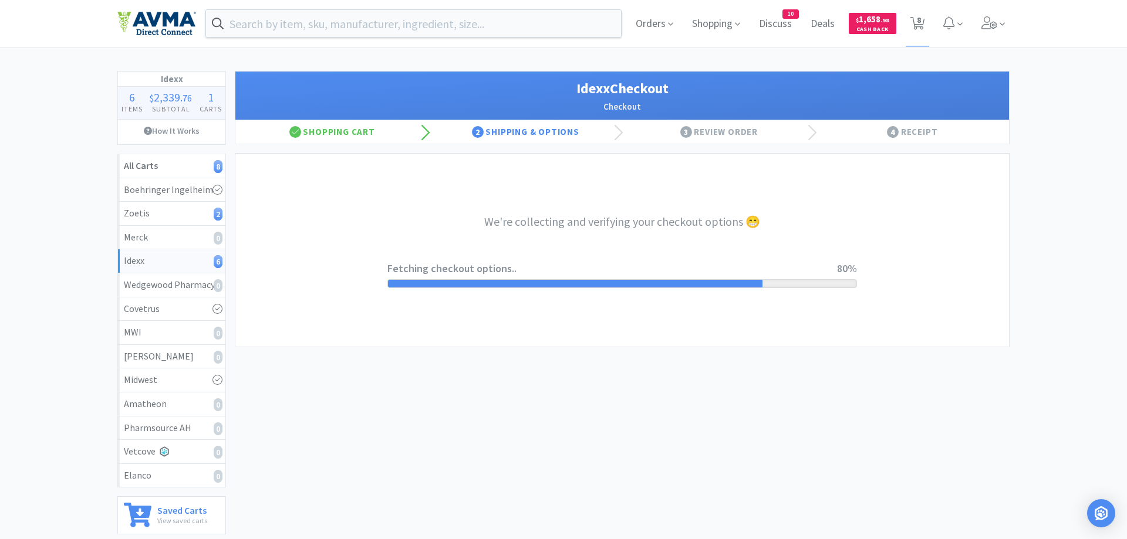
select select "904"
select select "003"
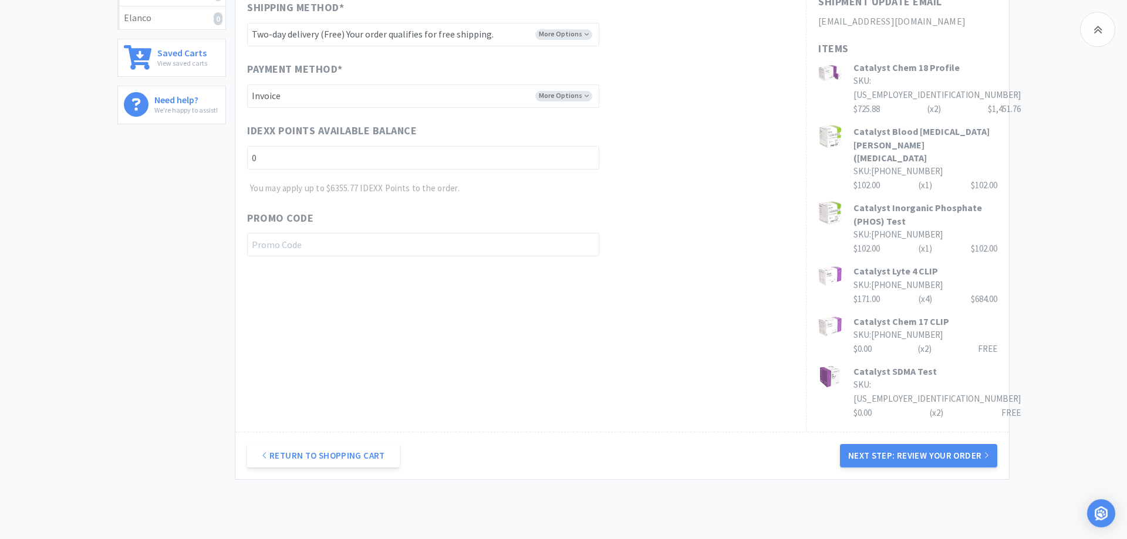
scroll to position [478, 0]
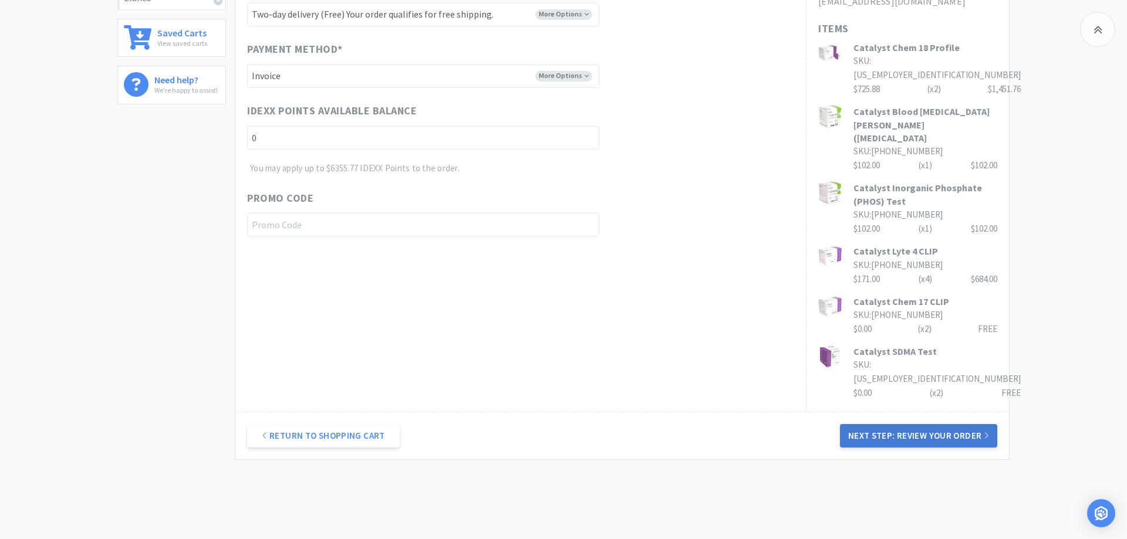
click at [877, 424] on button "Next Step: Review Your Order" at bounding box center [918, 435] width 157 height 23
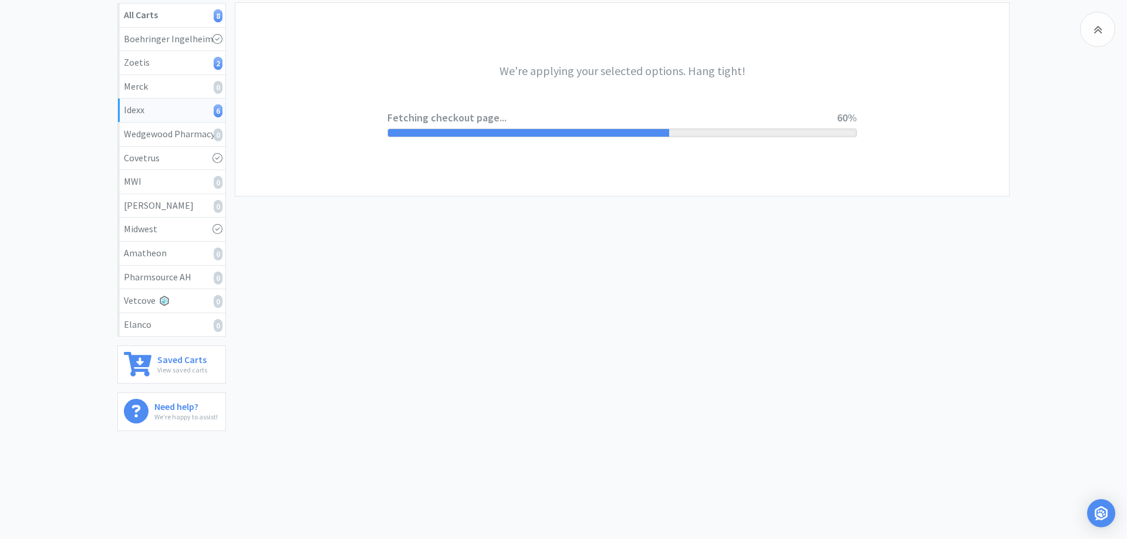
scroll to position [0, 0]
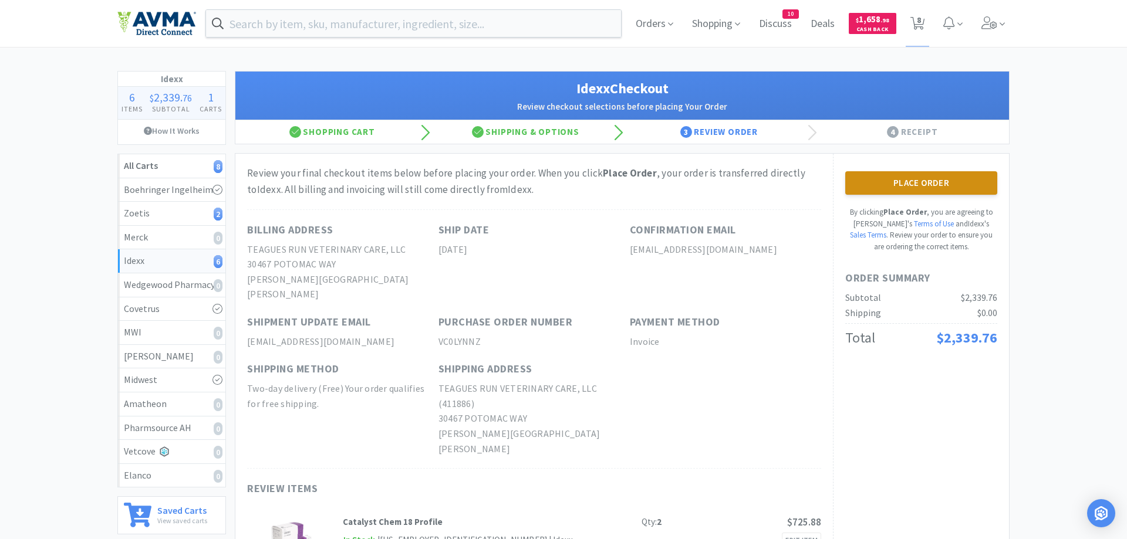
click at [930, 187] on button "Place Order" at bounding box center [921, 182] width 152 height 23
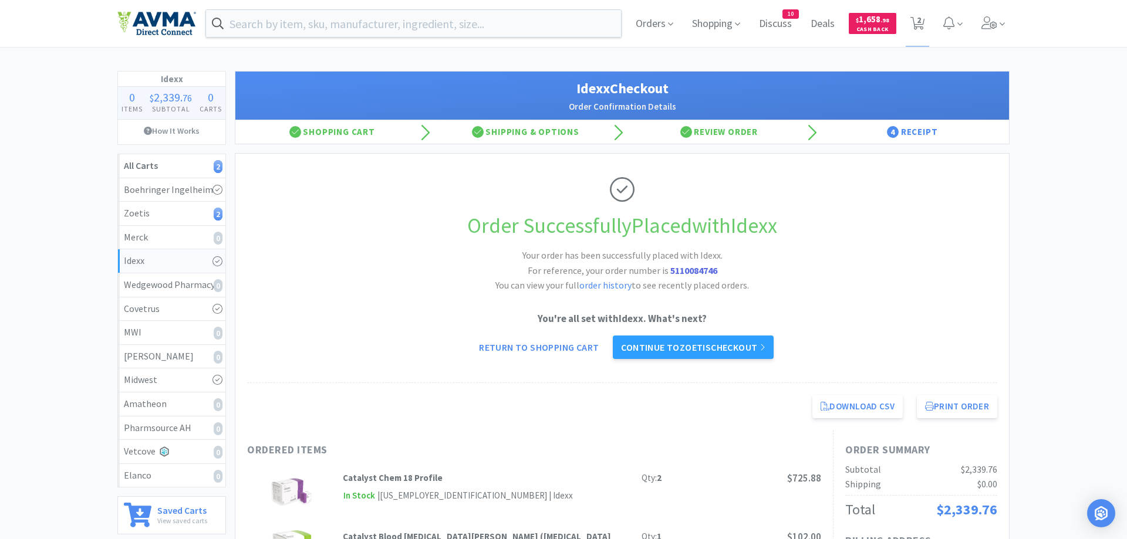
drag, startPoint x: 722, startPoint y: 266, endPoint x: 711, endPoint y: 251, distance: 18.9
click at [669, 345] on link "Continue to Zoetis checkout" at bounding box center [693, 347] width 160 height 23
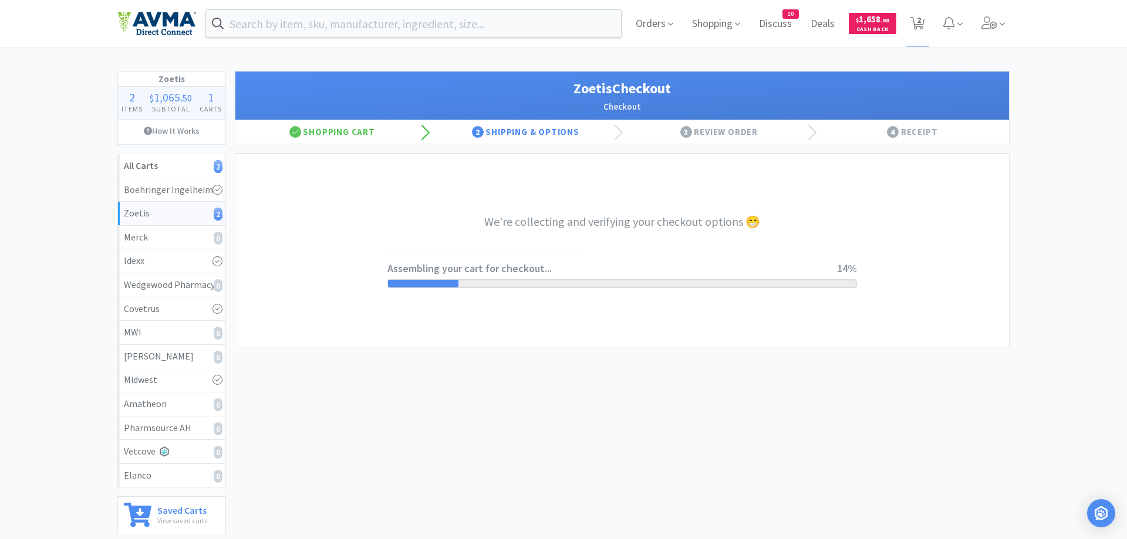
select select "invoice"
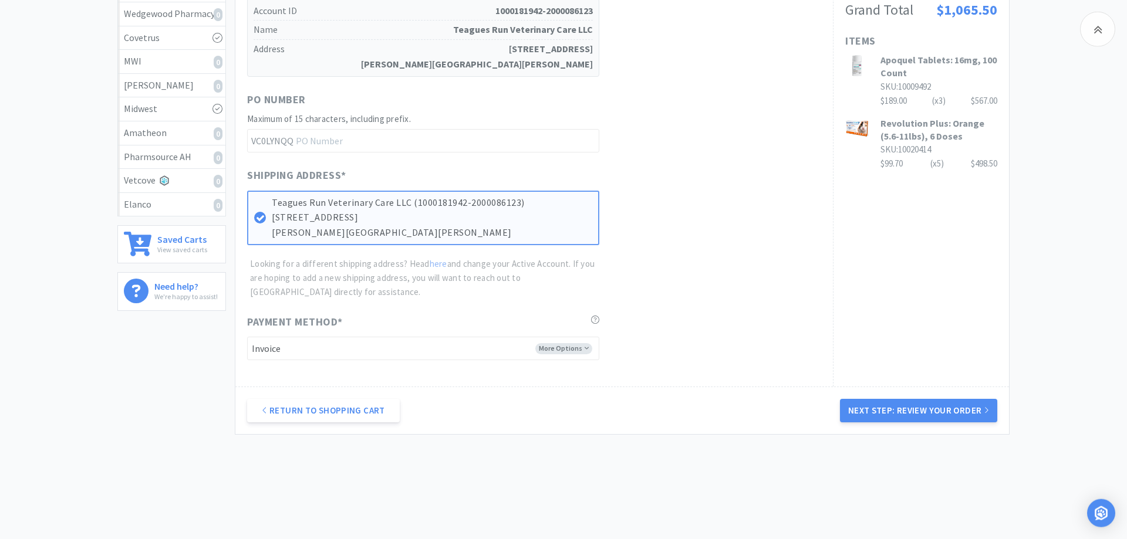
scroll to position [287, 0]
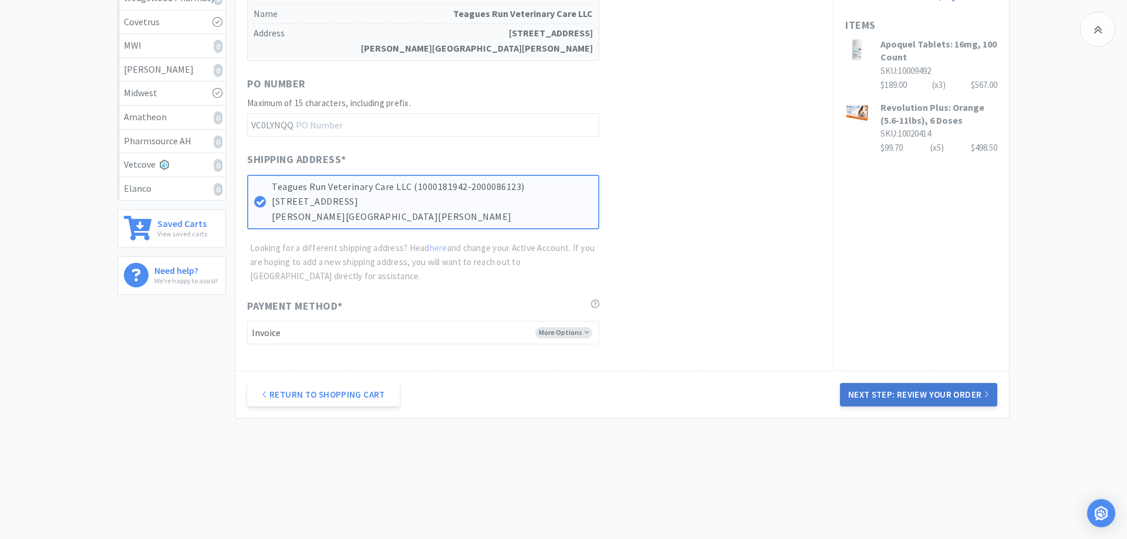
click at [926, 393] on button "Next Step: Review Your Order" at bounding box center [918, 394] width 157 height 23
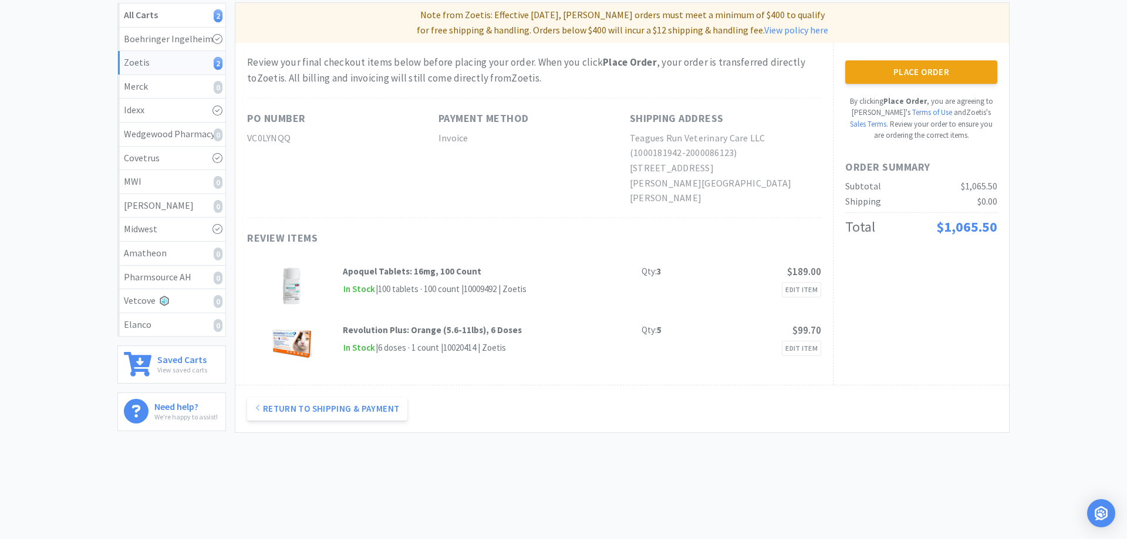
scroll to position [0, 0]
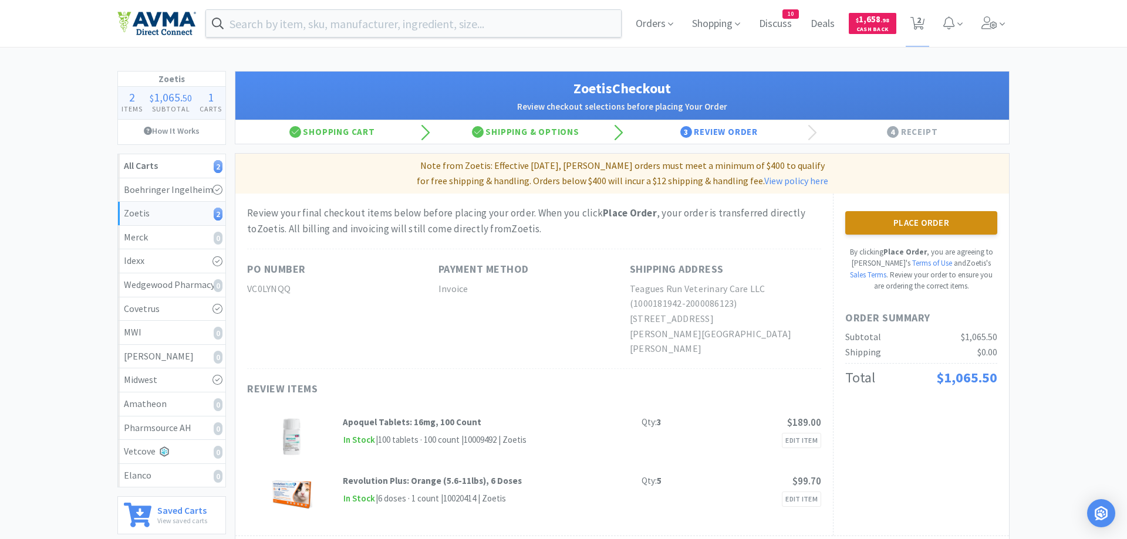
click at [930, 221] on button "Place Order" at bounding box center [921, 222] width 152 height 23
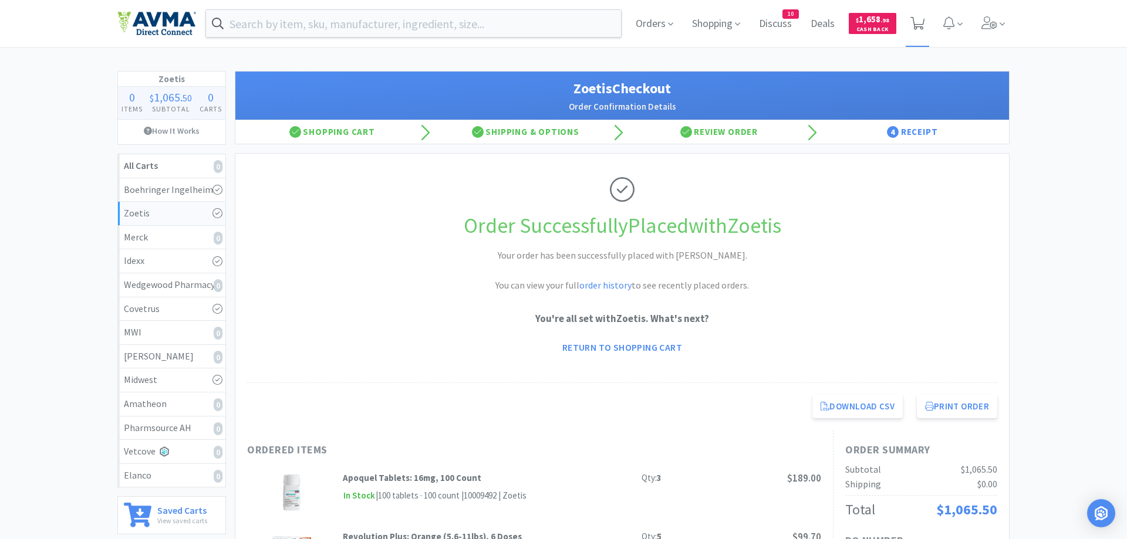
click at [917, 21] on icon at bounding box center [917, 23] width 15 height 13
